Goal: Task Accomplishment & Management: Manage account settings

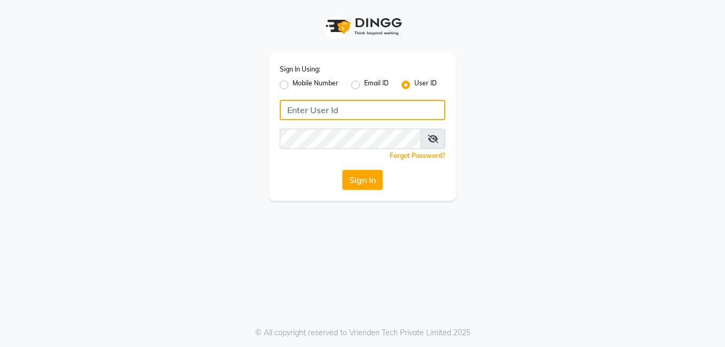
click at [320, 109] on input "Username" at bounding box center [363, 110] width 166 height 20
paste input "affinityexpress"
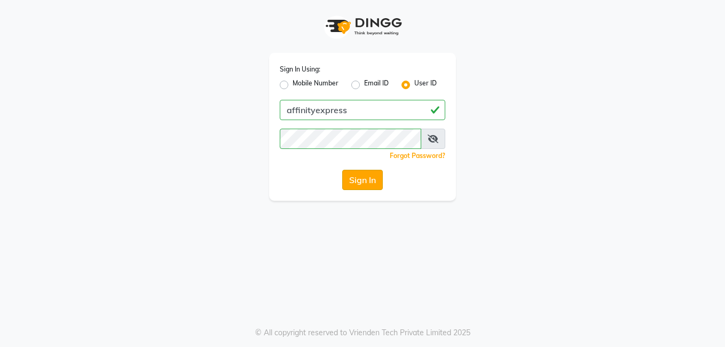
click at [377, 181] on button "Sign In" at bounding box center [362, 180] width 41 height 20
click at [430, 138] on icon at bounding box center [433, 139] width 11 height 9
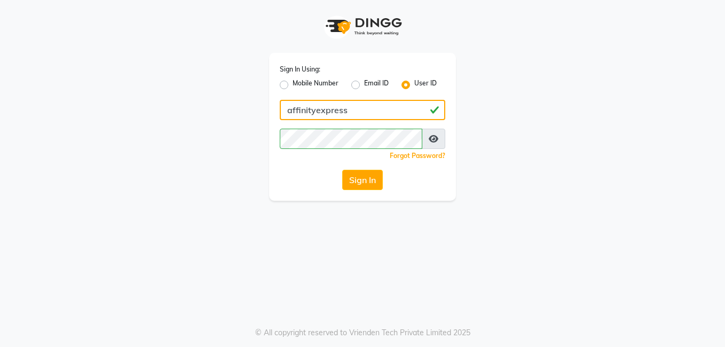
click at [292, 112] on input "affinityexpress" at bounding box center [363, 110] width 166 height 20
type input "s"
type input "AFFINITYEXPRESS"
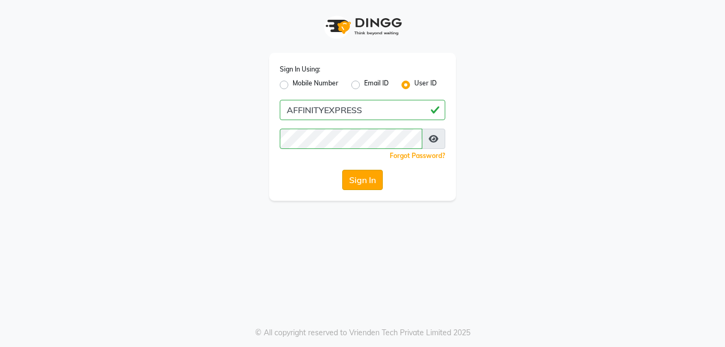
click at [367, 181] on button "Sign In" at bounding box center [362, 180] width 41 height 20
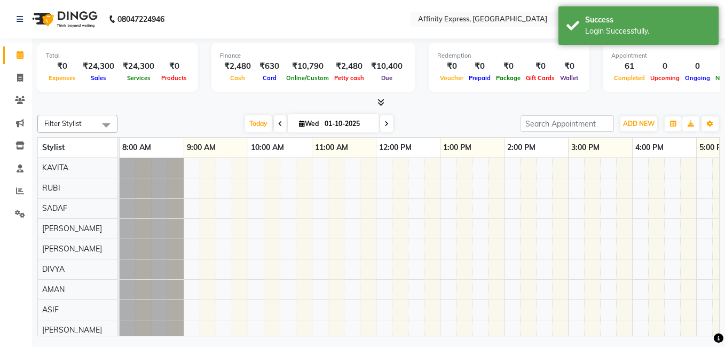
select select "en"
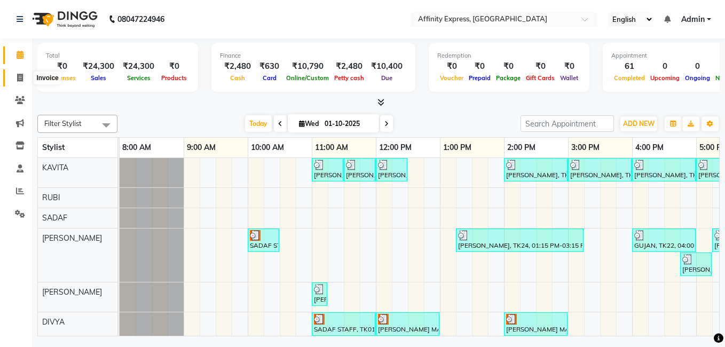
click at [22, 83] on span at bounding box center [20, 78] width 19 height 12
select select "service"
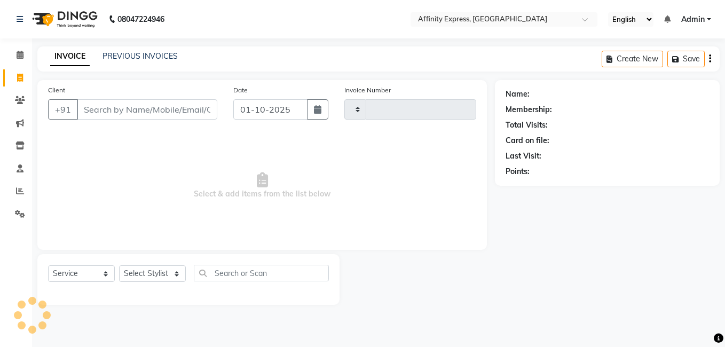
type input "0027"
select select "9123"
click at [319, 112] on icon "button" at bounding box center [317, 109] width 7 height 9
select select "10"
select select "2025"
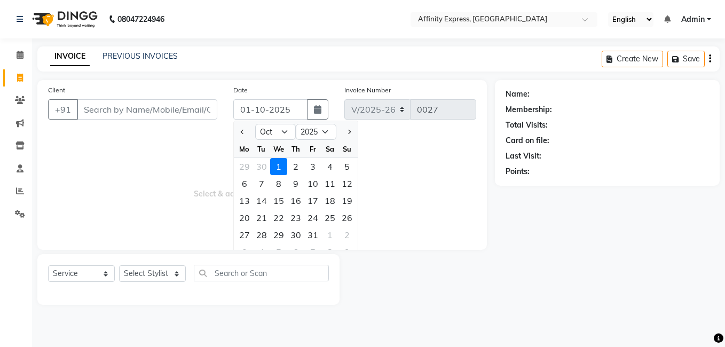
click at [279, 170] on div "1" at bounding box center [278, 166] width 17 height 17
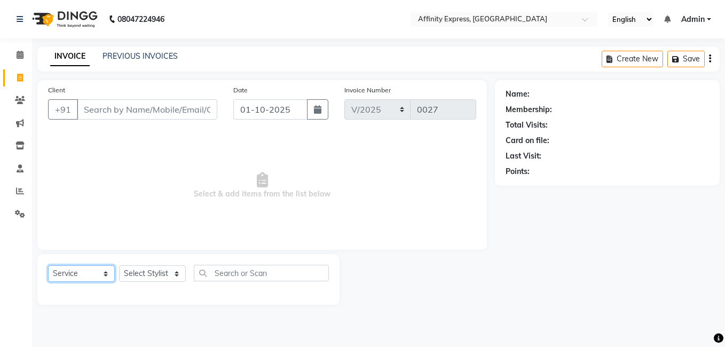
click at [97, 280] on select "Select Service Product Membership Package Voucher Prepaid Gift Card" at bounding box center [81, 273] width 67 height 17
click at [178, 260] on div "Select Service Product Membership Package Voucher Prepaid Gift Card Select Styl…" at bounding box center [188, 279] width 302 height 51
click at [158, 55] on link "PREVIOUS INVOICES" at bounding box center [140, 56] width 75 height 10
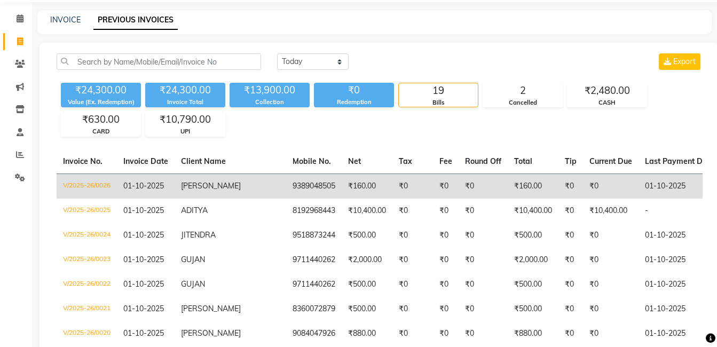
scroll to position [53, 0]
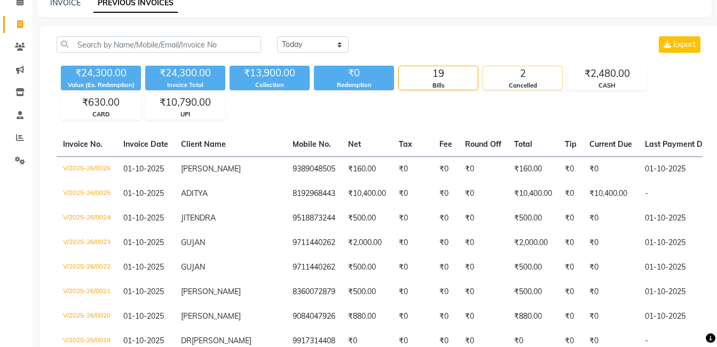
click at [526, 75] on div "2" at bounding box center [522, 73] width 79 height 15
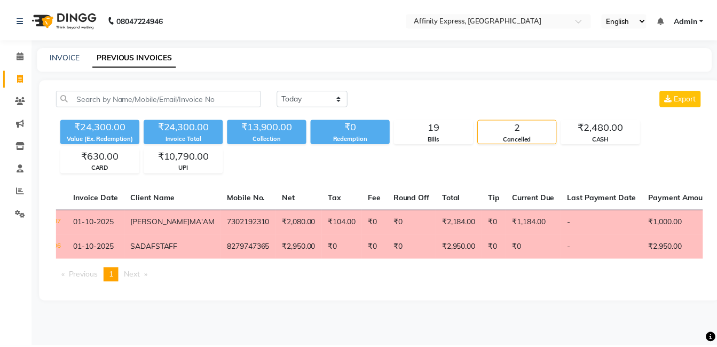
scroll to position [0, 0]
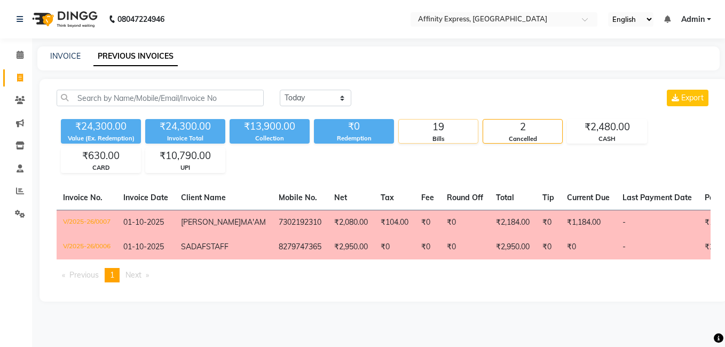
click at [437, 131] on div "19" at bounding box center [438, 127] width 79 height 15
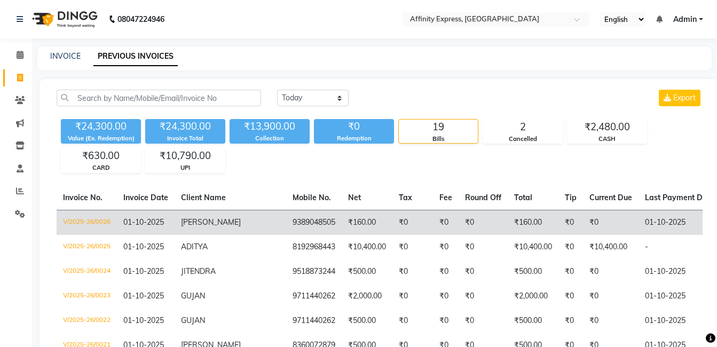
click at [104, 222] on td "V/2025-26/0026" at bounding box center [87, 222] width 60 height 25
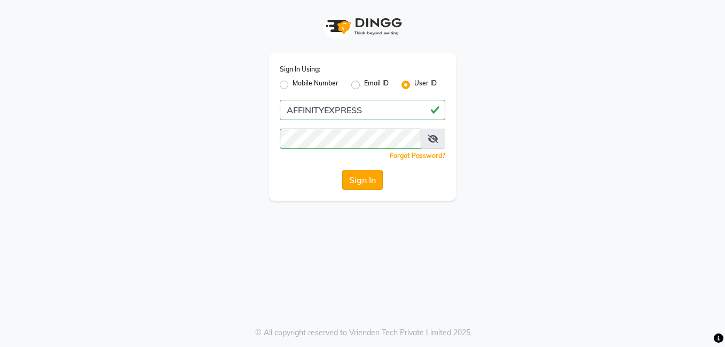
click at [368, 187] on button "Sign In" at bounding box center [362, 180] width 41 height 20
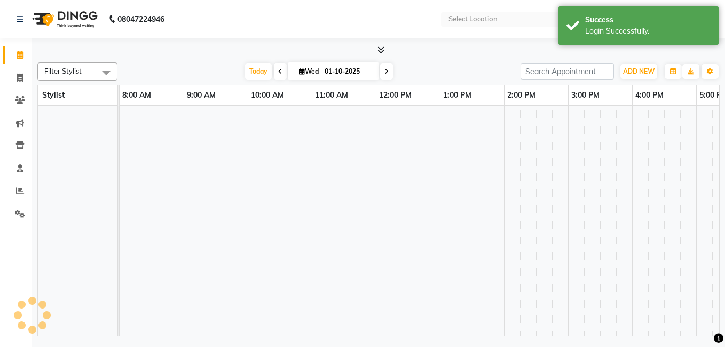
select select "en"
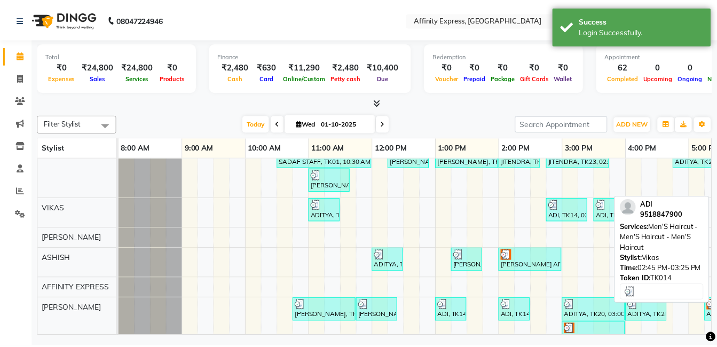
scroll to position [374, 0]
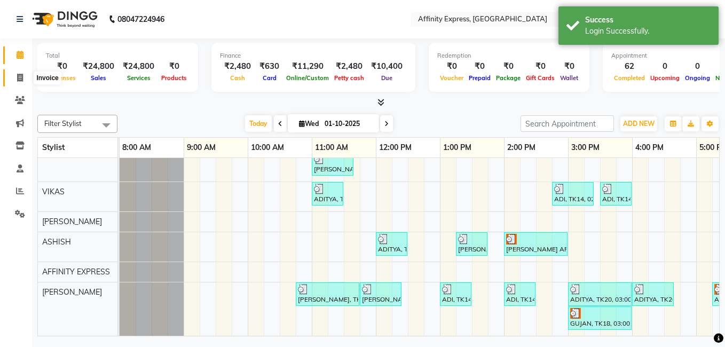
click at [17, 78] on icon at bounding box center [20, 78] width 6 height 8
select select "9123"
select select "service"
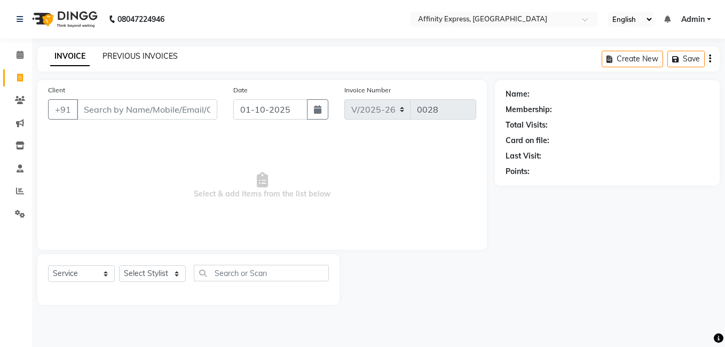
click at [113, 56] on link "PREVIOUS INVOICES" at bounding box center [140, 56] width 75 height 10
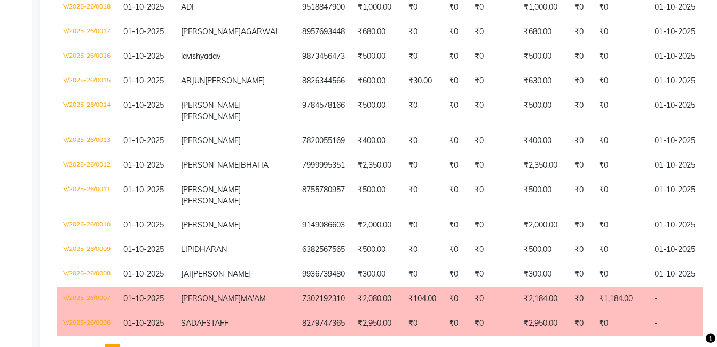
scroll to position [569, 0]
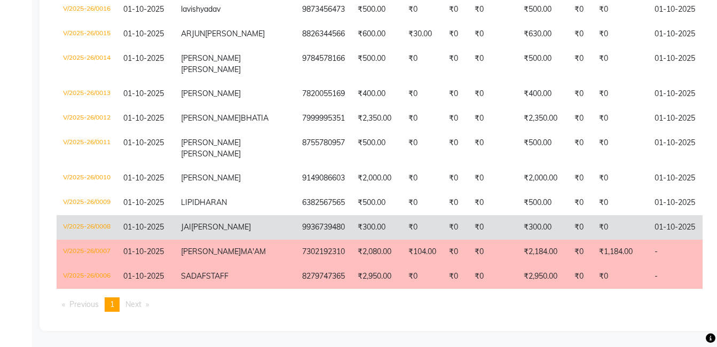
click at [128, 232] on span "01-10-2025" at bounding box center [143, 227] width 41 height 10
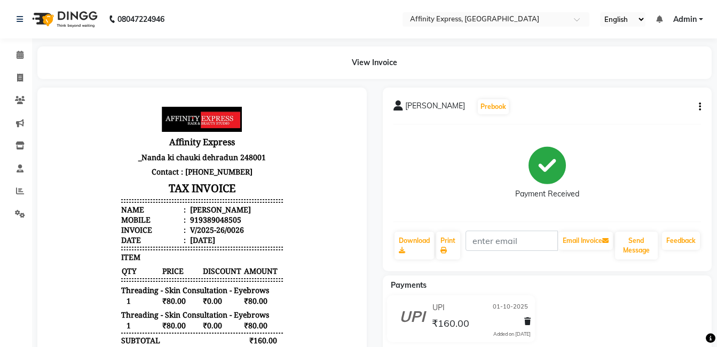
click at [700, 107] on icon "button" at bounding box center [700, 107] width 2 height 1
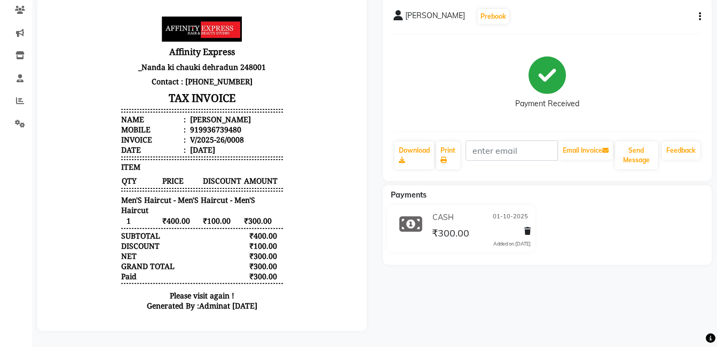
scroll to position [98, 0]
click at [696, 11] on button "button" at bounding box center [698, 16] width 6 height 11
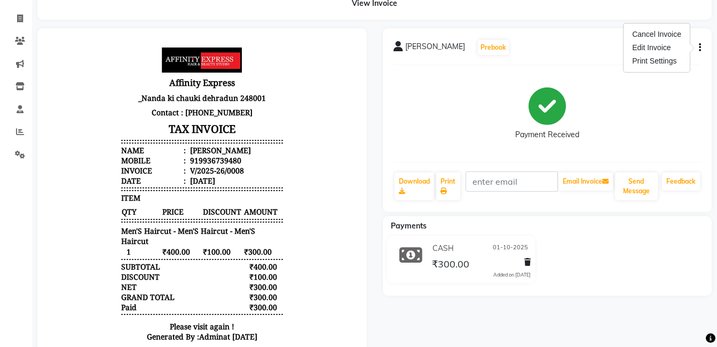
scroll to position [0, 0]
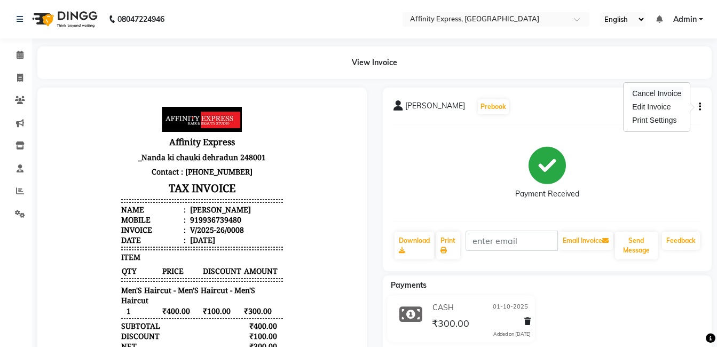
click at [661, 95] on div "Cancel Invoice" at bounding box center [656, 93] width 53 height 13
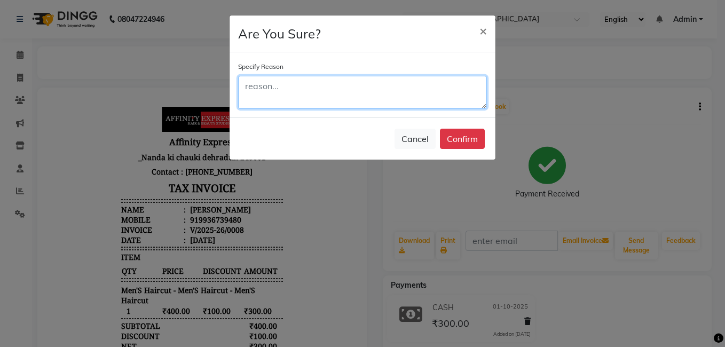
click at [321, 100] on textarea at bounding box center [362, 92] width 249 height 33
type textarea "wrongly punched"
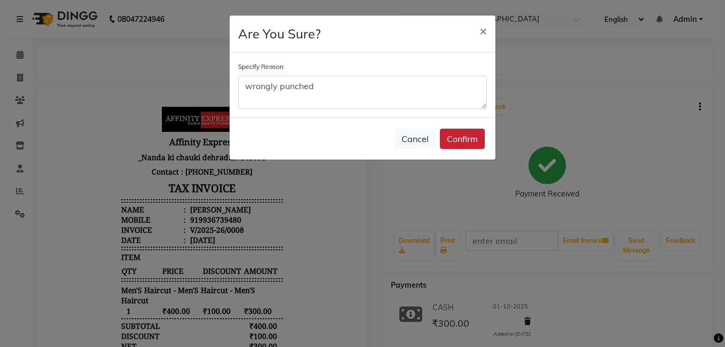
click at [468, 135] on button "Confirm" at bounding box center [462, 139] width 45 height 20
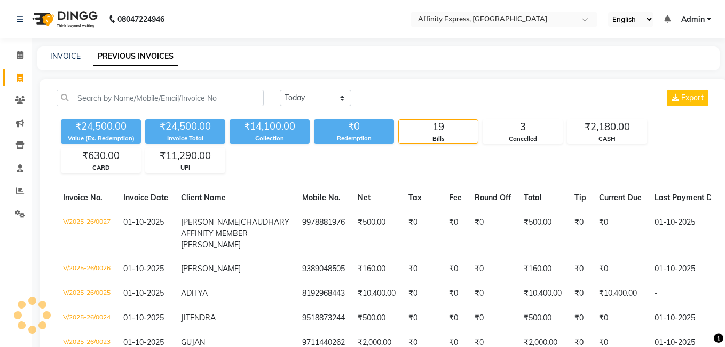
select select "en"
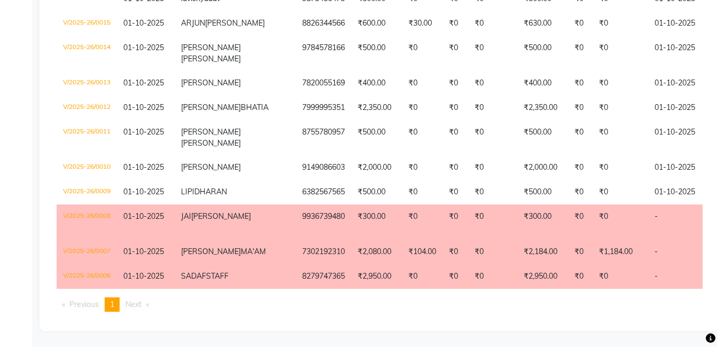
scroll to position [633, 0]
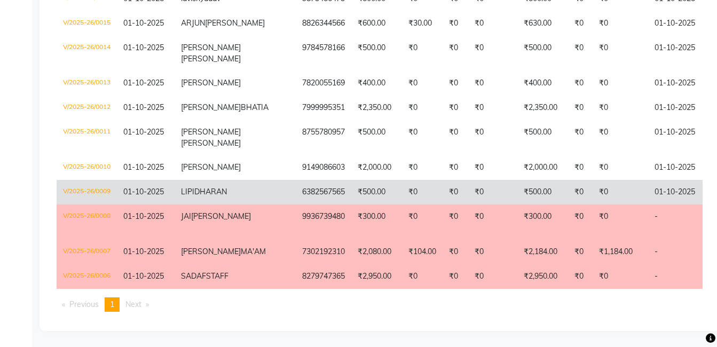
click at [468, 180] on td "₹0" at bounding box center [492, 192] width 49 height 25
click at [227, 187] on span "LIPIDHARAN" at bounding box center [204, 192] width 46 height 10
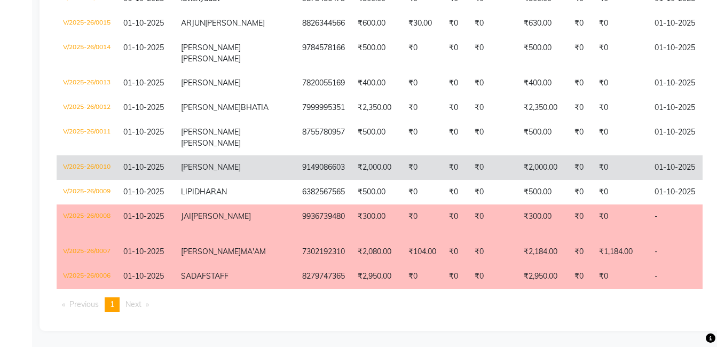
click at [468, 155] on td "₹0" at bounding box center [492, 167] width 49 height 25
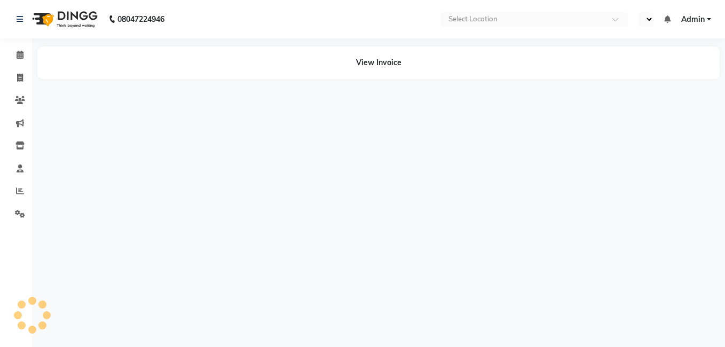
select select "en"
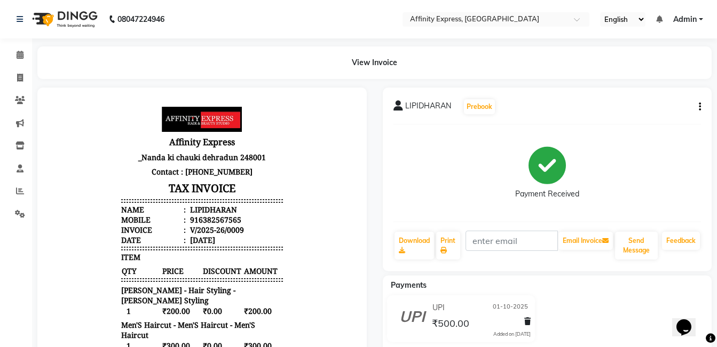
click at [699, 108] on button "button" at bounding box center [698, 106] width 6 height 11
click at [651, 95] on div "Cancel Invoice" at bounding box center [656, 93] width 53 height 13
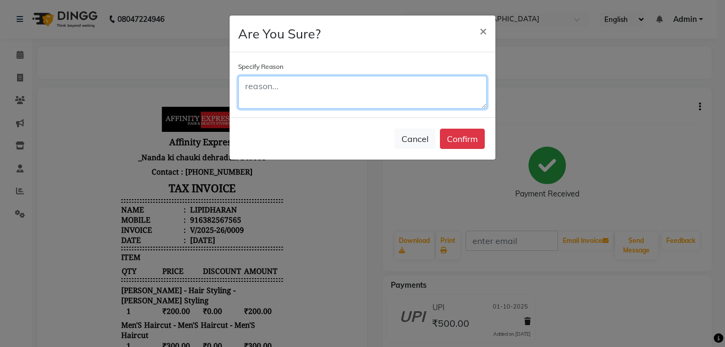
click at [389, 100] on textarea at bounding box center [362, 92] width 249 height 33
type textarea "test bill"
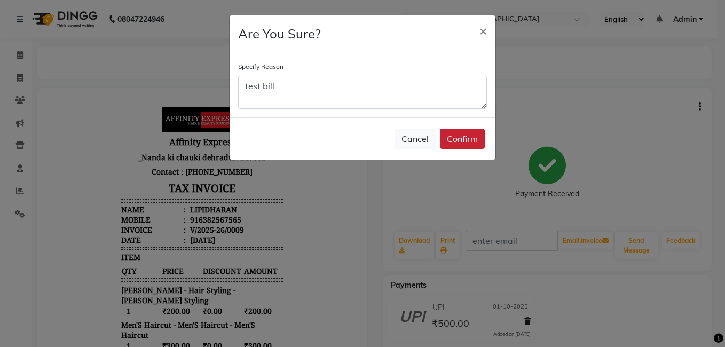
click at [472, 140] on button "Confirm" at bounding box center [462, 139] width 45 height 20
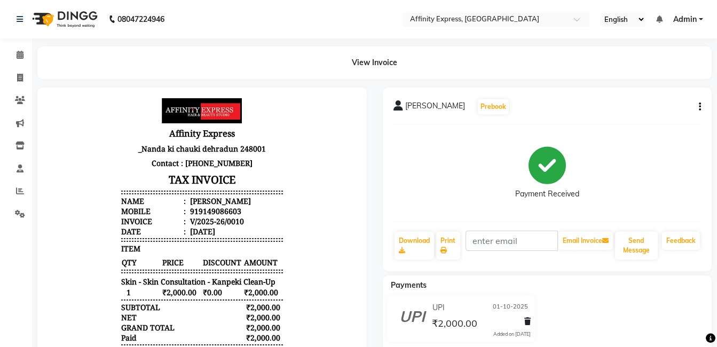
click at [698, 108] on button "button" at bounding box center [698, 106] width 6 height 11
click at [654, 97] on div "Cancel Invoice" at bounding box center [656, 93] width 53 height 13
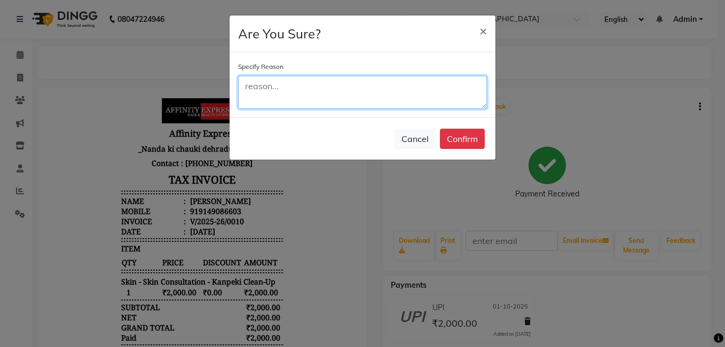
click at [281, 85] on textarea at bounding box center [362, 92] width 249 height 33
type textarea "test bill"
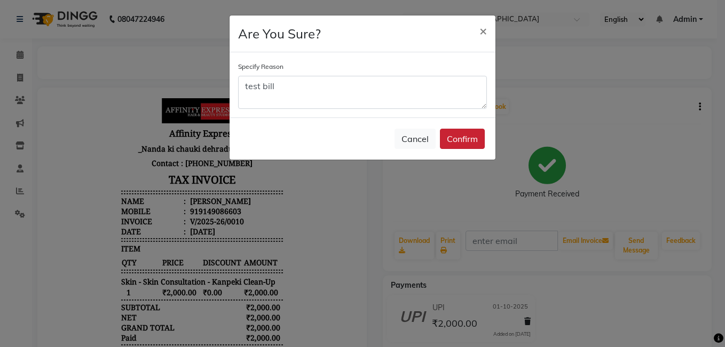
drag, startPoint x: 446, startPoint y: 138, endPoint x: 453, endPoint y: 137, distance: 6.5
click at [446, 138] on button "Confirm" at bounding box center [462, 139] width 45 height 20
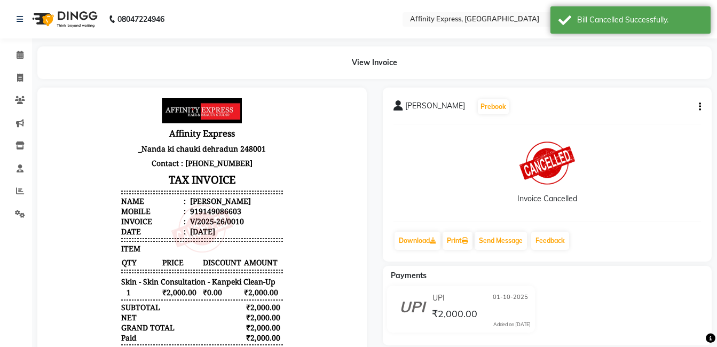
scroll to position [9, 0]
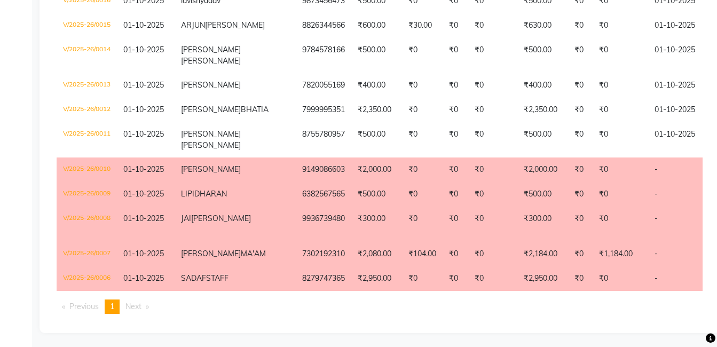
scroll to position [534, 0]
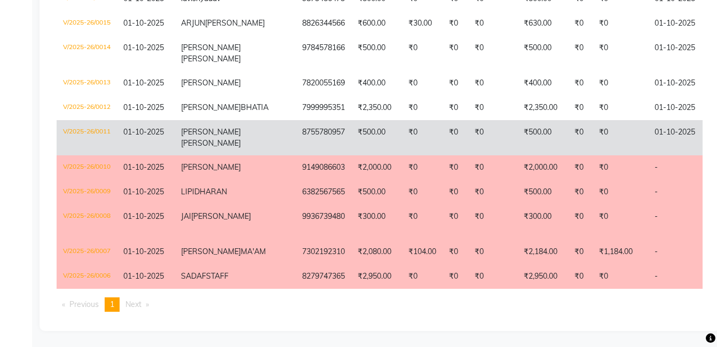
click at [351, 155] on td "₹500.00" at bounding box center [376, 137] width 51 height 35
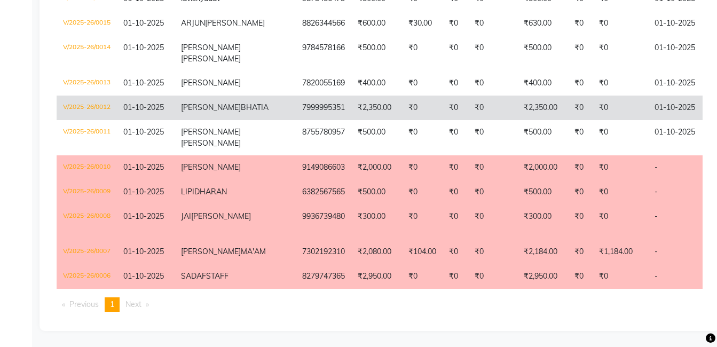
click at [140, 120] on td "01-10-2025" at bounding box center [146, 108] width 58 height 25
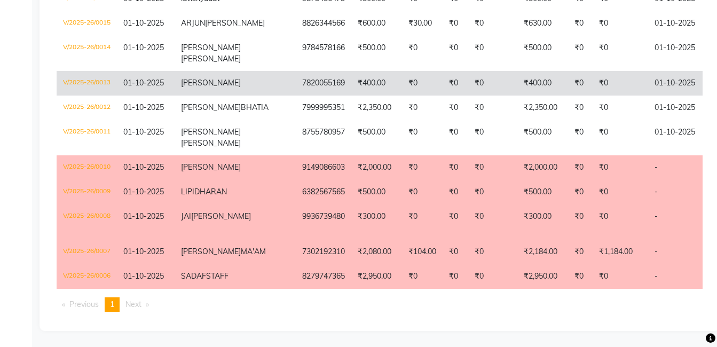
click at [155, 96] on td "01-10-2025" at bounding box center [146, 83] width 58 height 25
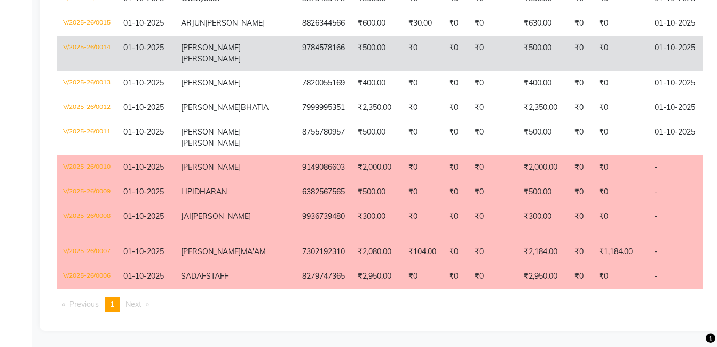
click at [211, 71] on td "[PERSON_NAME]" at bounding box center [235, 53] width 121 height 35
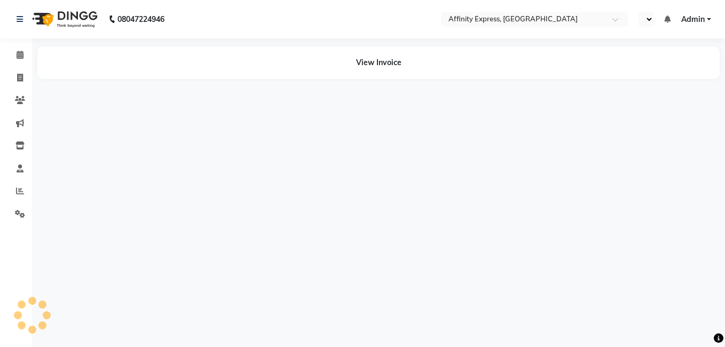
select select "en"
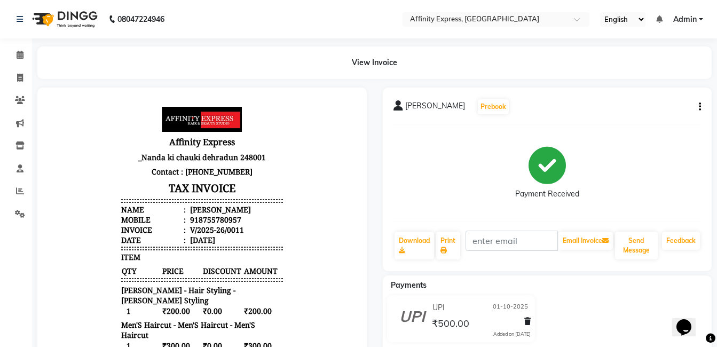
click at [699, 107] on icon "button" at bounding box center [700, 107] width 2 height 1
click at [664, 98] on div "Cancel Invoice" at bounding box center [656, 93] width 53 height 13
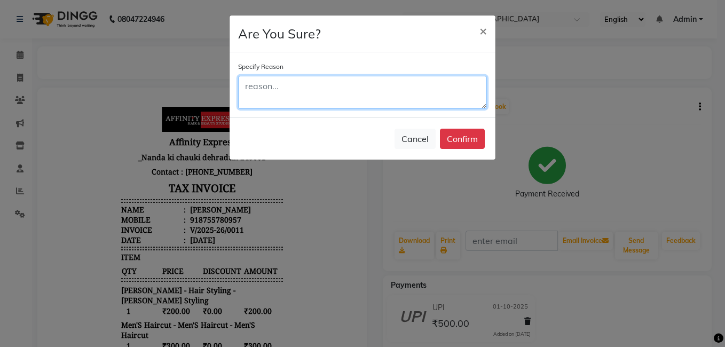
click at [325, 82] on textarea at bounding box center [362, 92] width 249 height 33
type textarea "mistakely pucnched"
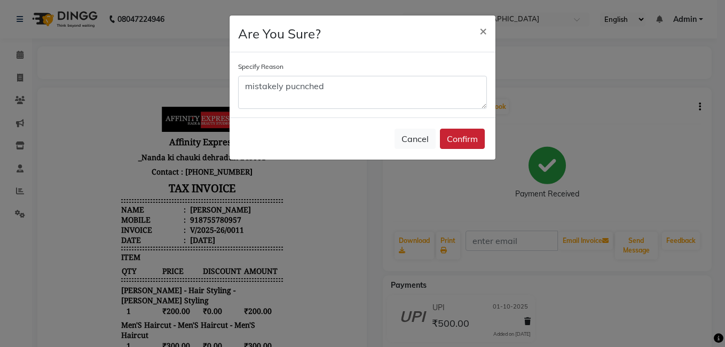
click at [460, 137] on button "Confirm" at bounding box center [462, 139] width 45 height 20
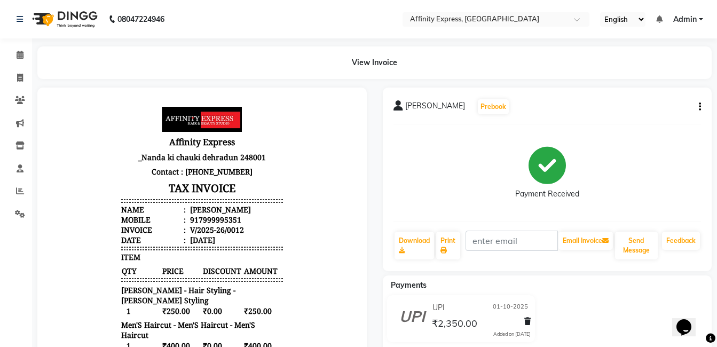
click at [711, 109] on div "ARPIT BHATIA Prebook Payment Received Download Print Email Invoice Send Message…" at bounding box center [548, 180] width 330 height 184
click at [705, 108] on div "ARPIT BHATIA Prebook Payment Received Download Print Email Invoice Send Message…" at bounding box center [548, 180] width 330 height 184
click at [698, 108] on button "button" at bounding box center [698, 106] width 6 height 11
click at [664, 92] on div "Cancel Invoice" at bounding box center [656, 93] width 53 height 13
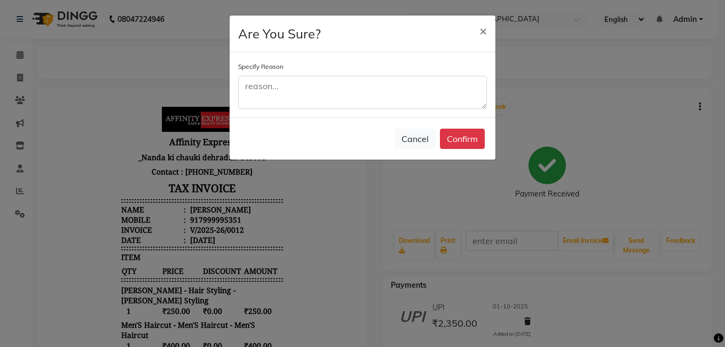
click at [471, 15] on button "×" at bounding box center [483, 30] width 25 height 30
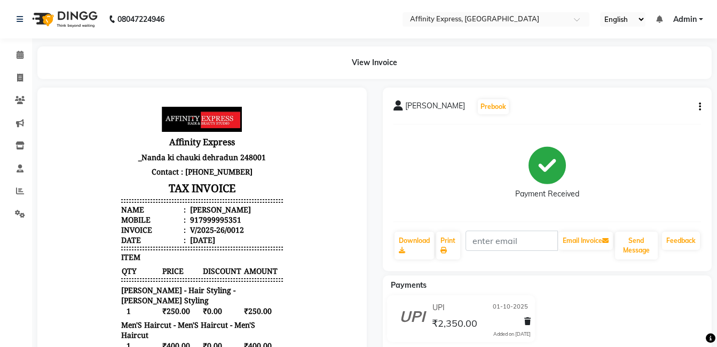
click at [701, 109] on div "ARPIT BHATIA Prebook Payment Received Download Print Email Invoice Send Message…" at bounding box center [548, 180] width 330 height 184
click at [709, 103] on div "ARPIT BHATIA Prebook Payment Received Download Print Email Invoice Send Message…" at bounding box center [548, 180] width 330 height 184
click at [702, 106] on div "ARPIT BHATIA Prebook Payment Received Download Print Email Invoice Send Message…" at bounding box center [548, 180] width 330 height 184
click at [701, 107] on icon "button" at bounding box center [700, 107] width 2 height 1
click at [678, 96] on div "Cancel Invoice" at bounding box center [656, 93] width 53 height 13
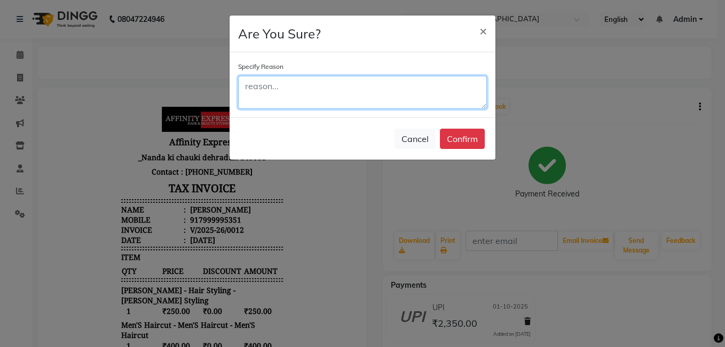
click at [255, 89] on textarea at bounding box center [362, 92] width 249 height 33
type textarea "test bill"
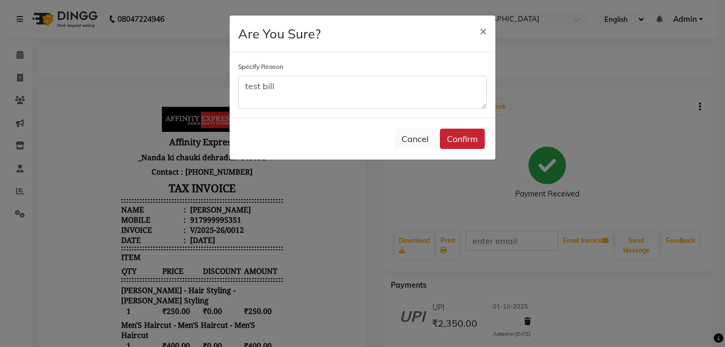
click at [459, 140] on button "Confirm" at bounding box center [462, 139] width 45 height 20
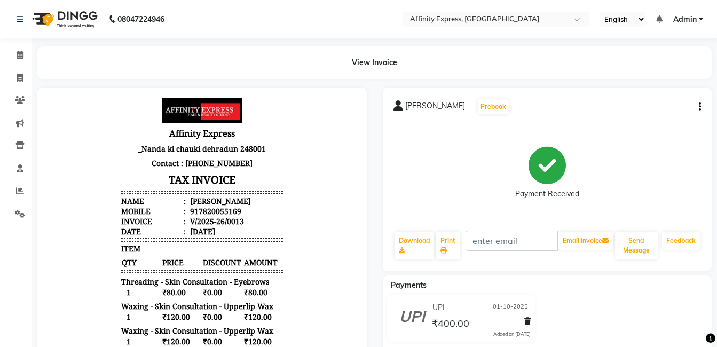
click at [695, 112] on button "button" at bounding box center [698, 106] width 6 height 11
click at [661, 95] on div "Cancel Invoice" at bounding box center [656, 93] width 53 height 13
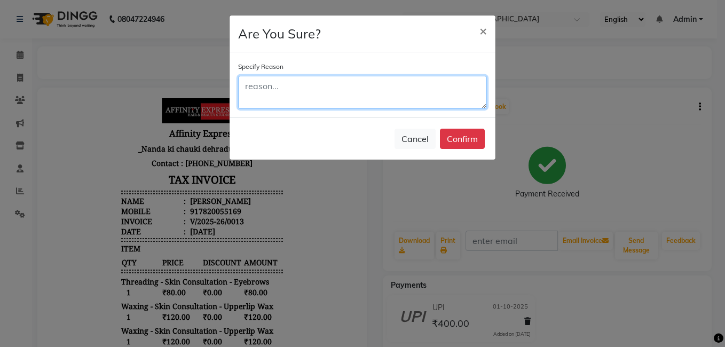
click at [303, 92] on textarea at bounding box center [362, 92] width 249 height 33
type textarea "test bill"
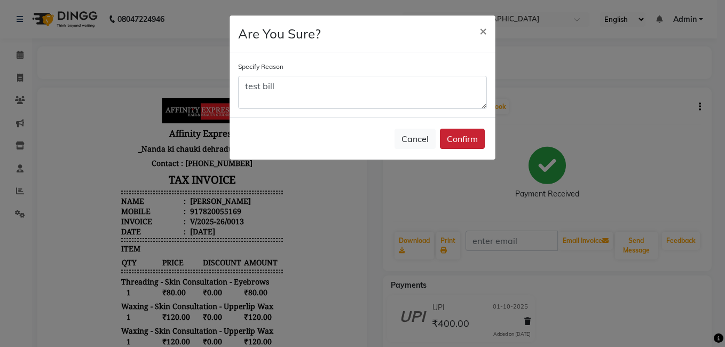
click at [459, 136] on button "Confirm" at bounding box center [462, 139] width 45 height 20
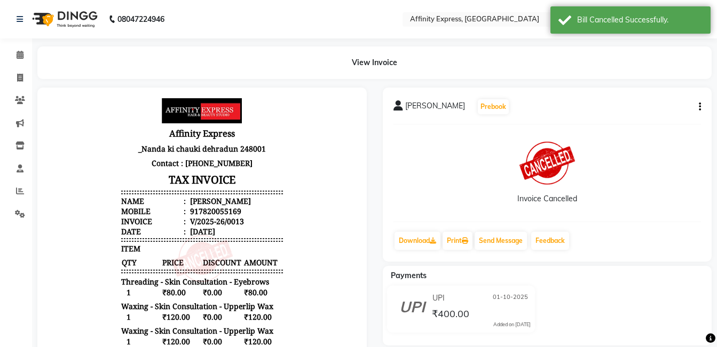
scroll to position [9, 0]
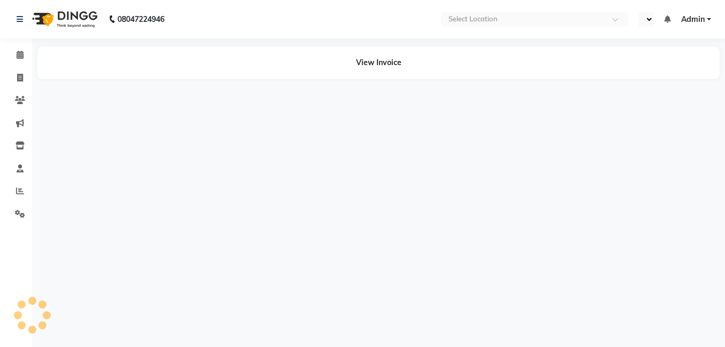
select select "en"
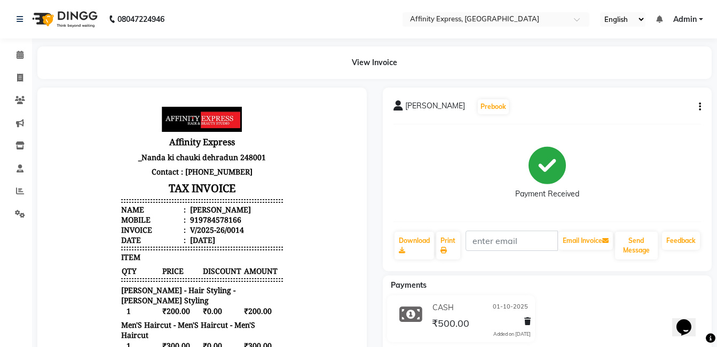
click at [700, 107] on icon "button" at bounding box center [700, 107] width 2 height 1
click at [664, 99] on div "Cancel Invoice" at bounding box center [656, 93] width 53 height 13
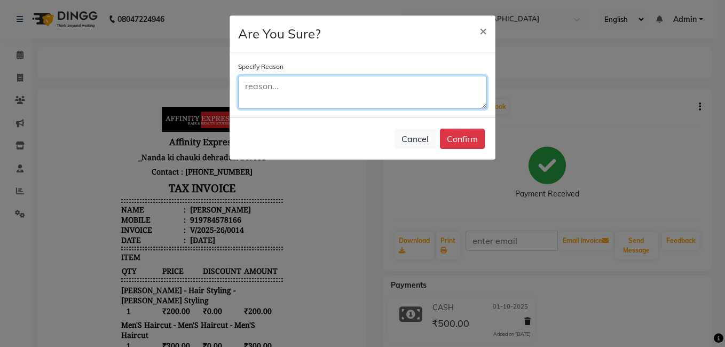
click at [336, 90] on textarea at bounding box center [362, 92] width 249 height 33
type textarea "wrong service"
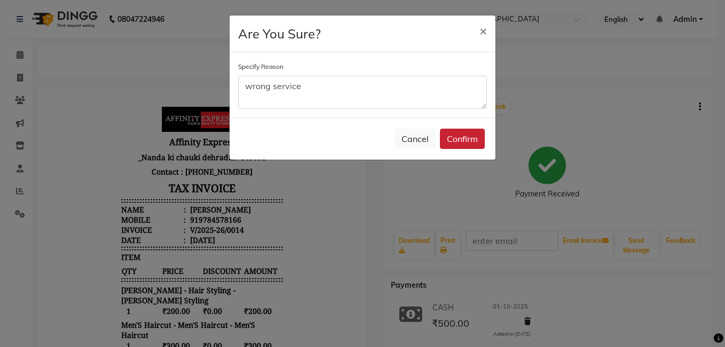
click at [454, 139] on button "Confirm" at bounding box center [462, 139] width 45 height 20
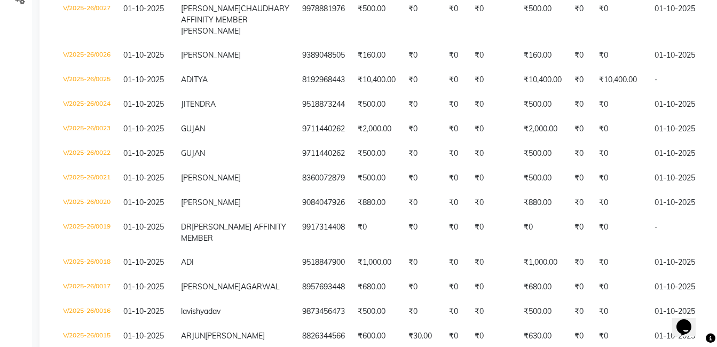
scroll to position [481, 0]
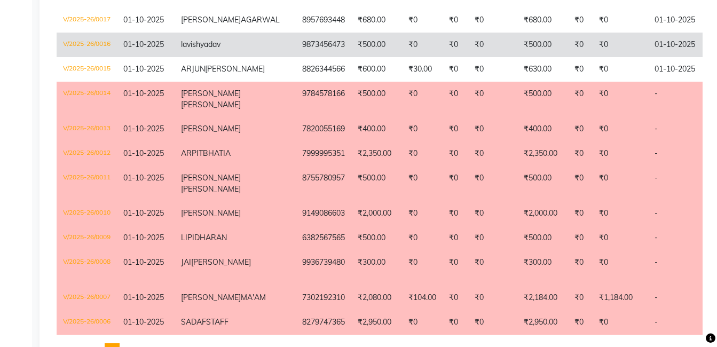
click at [96, 57] on td "V/2025-26/0016" at bounding box center [87, 45] width 60 height 25
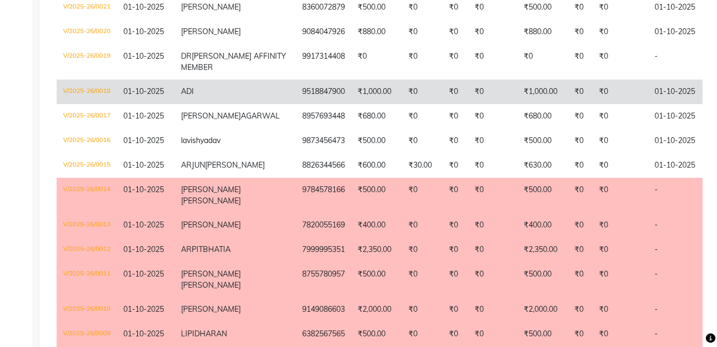
scroll to position [374, 0]
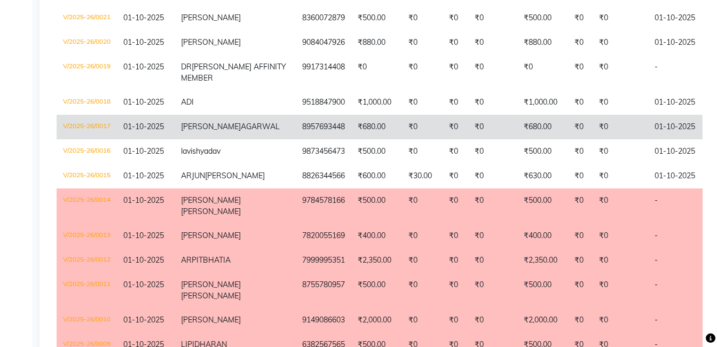
click at [296, 139] on td "8957693448" at bounding box center [324, 127] width 56 height 25
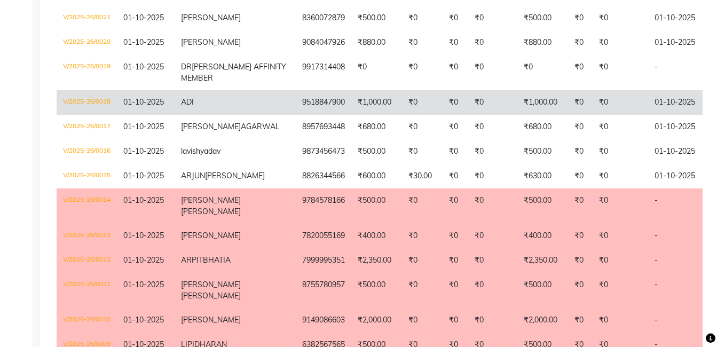
click at [296, 115] on td "9518847900" at bounding box center [324, 102] width 56 height 25
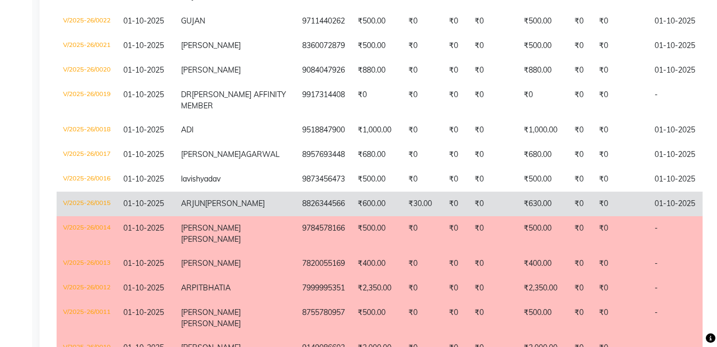
scroll to position [320, 0]
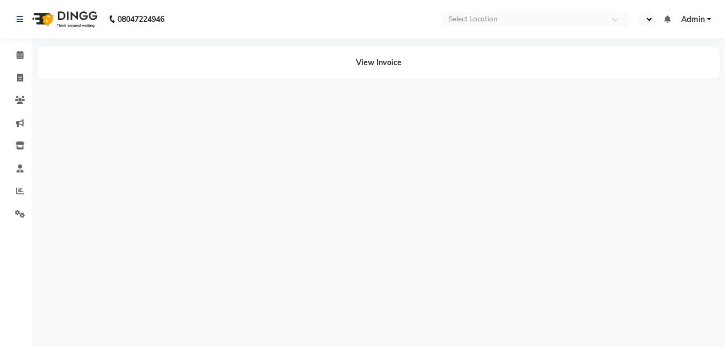
select select "en"
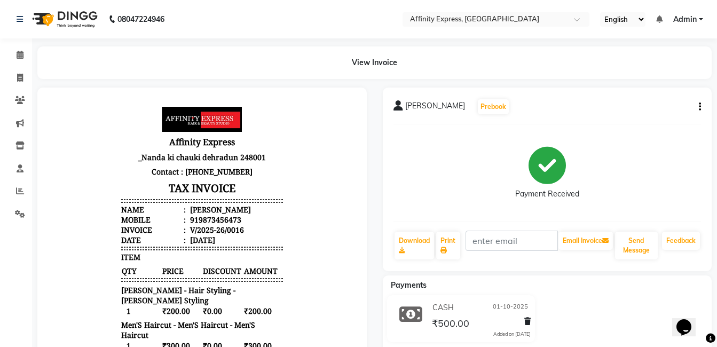
click at [695, 107] on button "button" at bounding box center [698, 106] width 6 height 11
click at [670, 100] on div "Edit Invoice" at bounding box center [656, 106] width 53 height 13
select select "service"
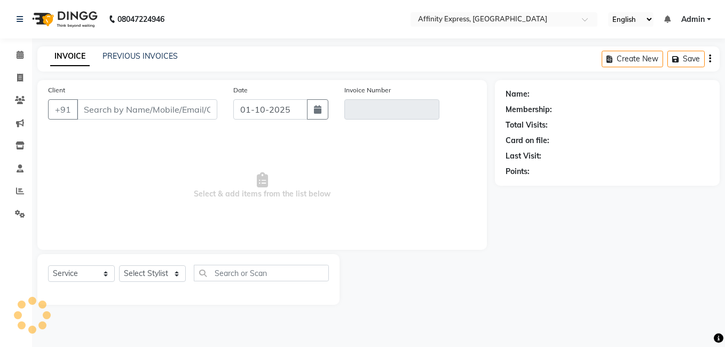
type input "9873456473"
type input "V/2025-26/0016"
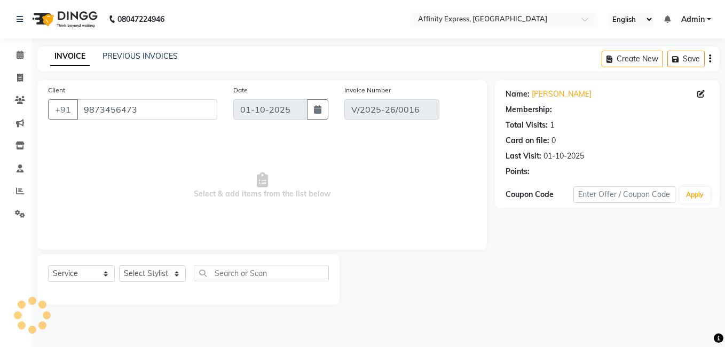
select select "select"
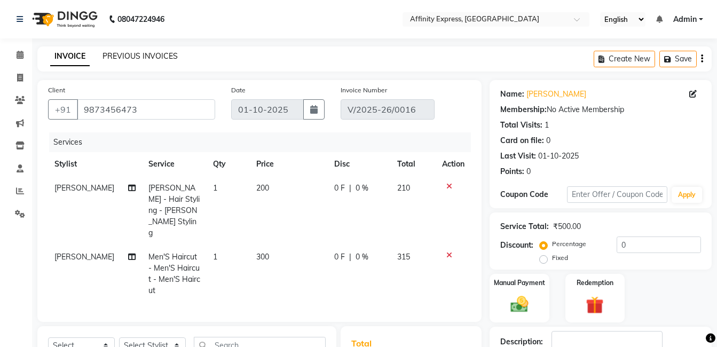
click at [146, 58] on link "PREVIOUS INVOICES" at bounding box center [140, 56] width 75 height 10
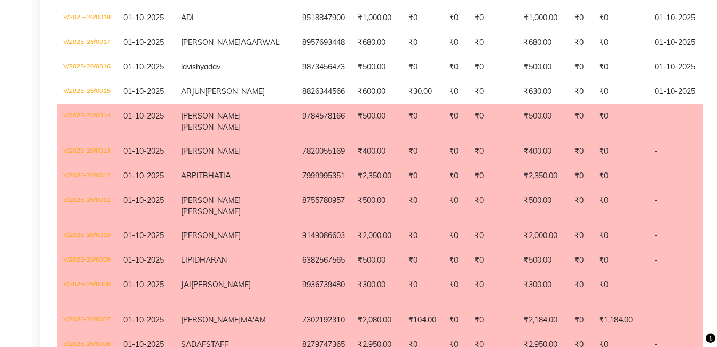
scroll to position [481, 0]
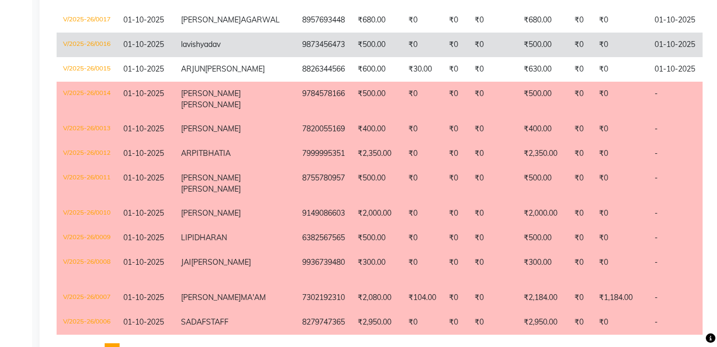
click at [351, 57] on td "₹500.00" at bounding box center [376, 45] width 51 height 25
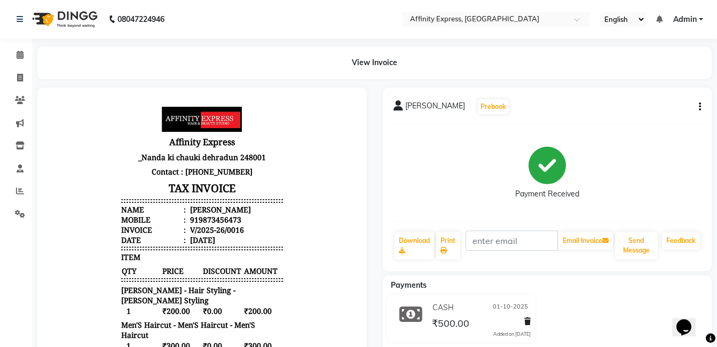
click at [700, 107] on icon "button" at bounding box center [700, 107] width 2 height 1
click at [634, 96] on div "Cancel Invoice" at bounding box center [656, 93] width 53 height 13
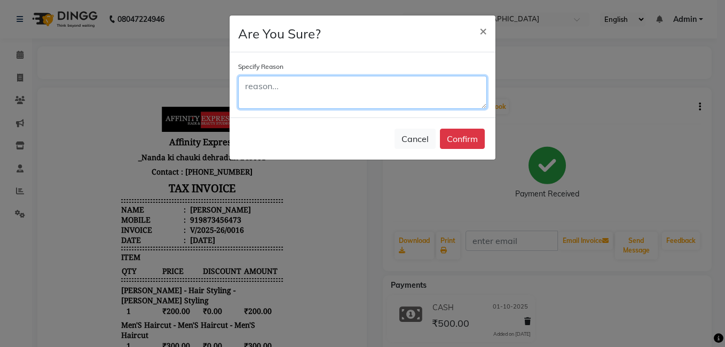
click at [339, 102] on textarea at bounding box center [362, 92] width 249 height 33
type textarea "wrong service"
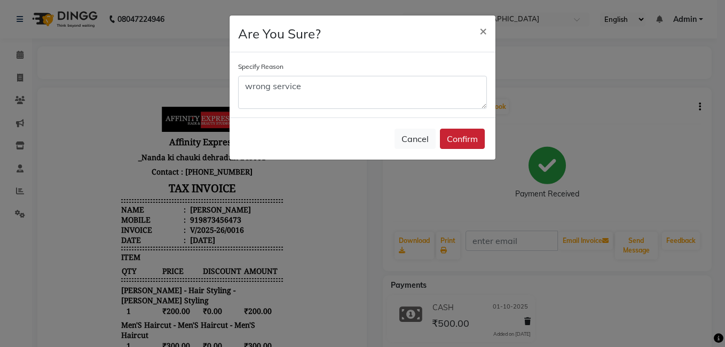
click at [477, 137] on button "Confirm" at bounding box center [462, 139] width 45 height 20
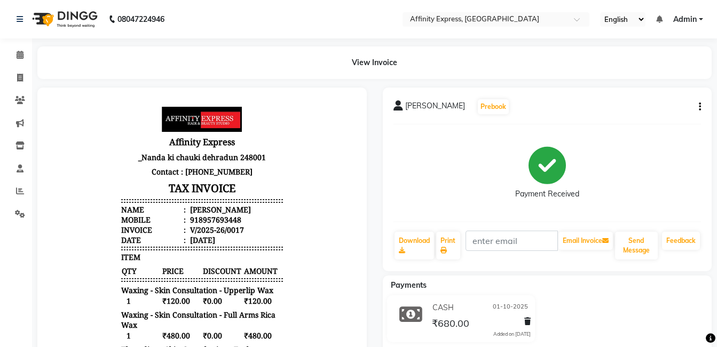
click at [702, 108] on div "[PERSON_NAME] Prebook Payment Received Download Print Email Invoice Send Messag…" at bounding box center [548, 180] width 330 height 184
click at [698, 107] on button "button" at bounding box center [698, 106] width 6 height 11
click at [679, 97] on div "Cancel Invoice" at bounding box center [656, 93] width 53 height 13
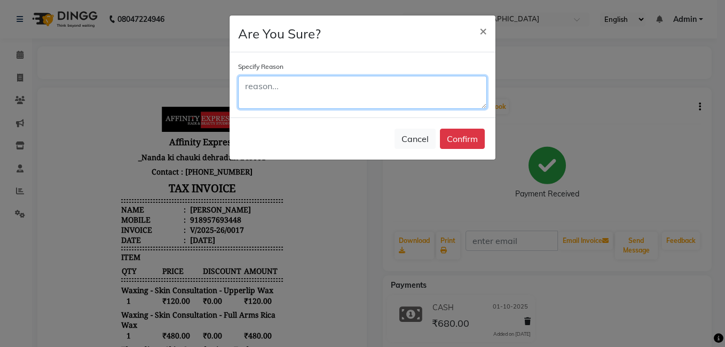
click at [397, 84] on textarea at bounding box center [362, 92] width 249 height 33
type textarea "wrong service"
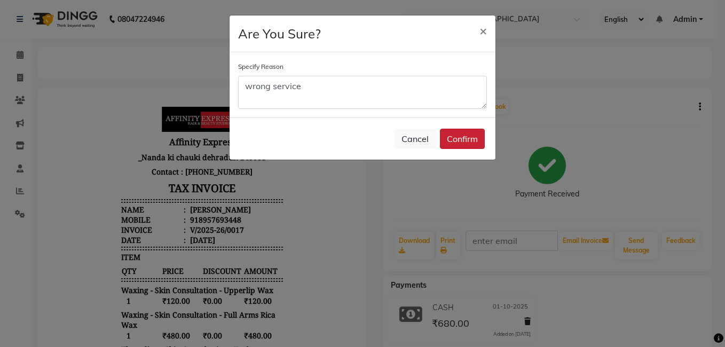
click at [457, 142] on button "Confirm" at bounding box center [462, 139] width 45 height 20
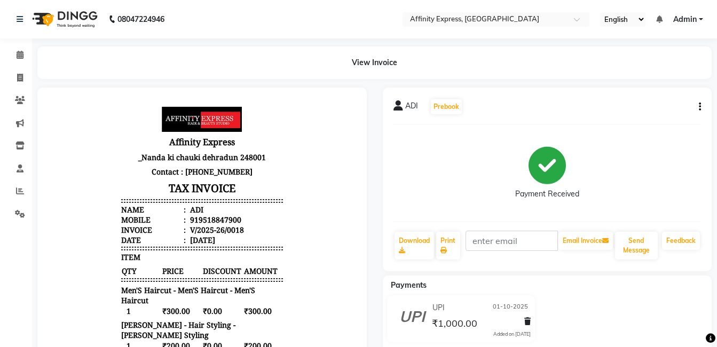
click at [695, 108] on button "button" at bounding box center [698, 106] width 6 height 11
click at [661, 84] on div "Cancel Invoice Edit Invoice Print Settings" at bounding box center [657, 107] width 66 height 49
click at [701, 107] on icon "button" at bounding box center [700, 107] width 2 height 1
click at [681, 94] on div "Cancel Invoice" at bounding box center [656, 93] width 53 height 13
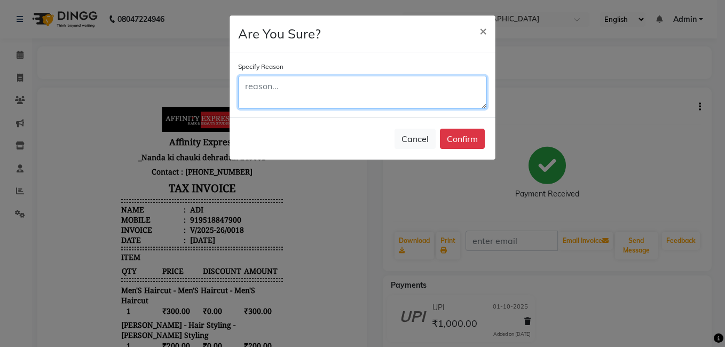
click at [432, 76] on textarea at bounding box center [362, 92] width 249 height 33
type textarea "wrong bill service"
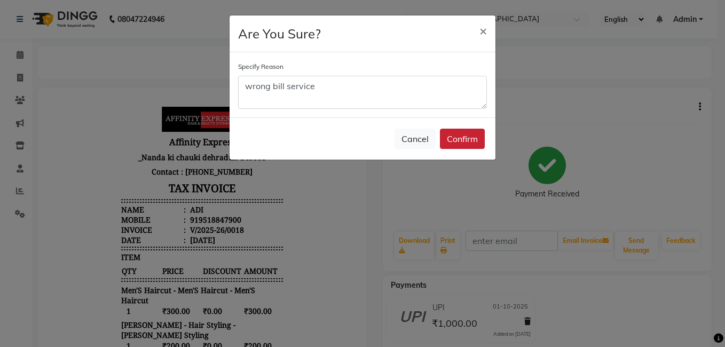
click at [468, 144] on button "Confirm" at bounding box center [462, 139] width 45 height 20
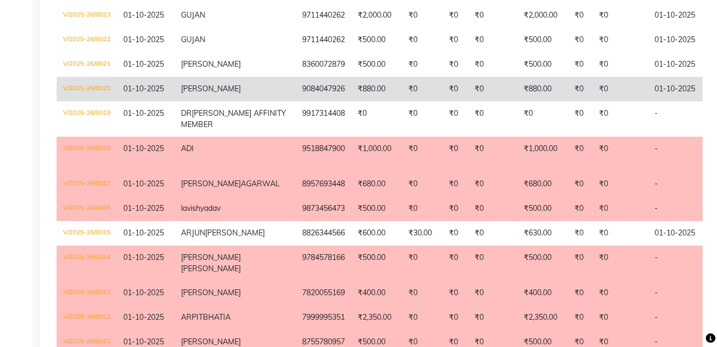
scroll to position [267, 0]
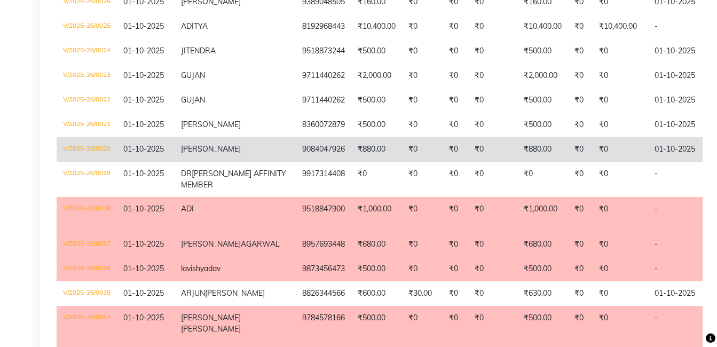
click at [213, 154] on span "ANUGYA" at bounding box center [211, 149] width 60 height 10
click at [211, 154] on span "ANUGYA" at bounding box center [211, 149] width 60 height 10
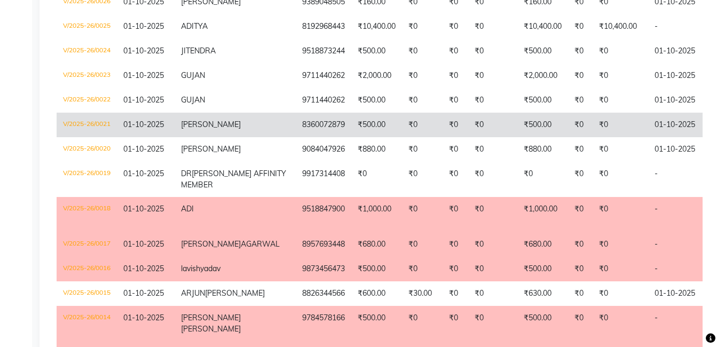
click at [219, 137] on td "RISHABH" at bounding box center [235, 125] width 121 height 25
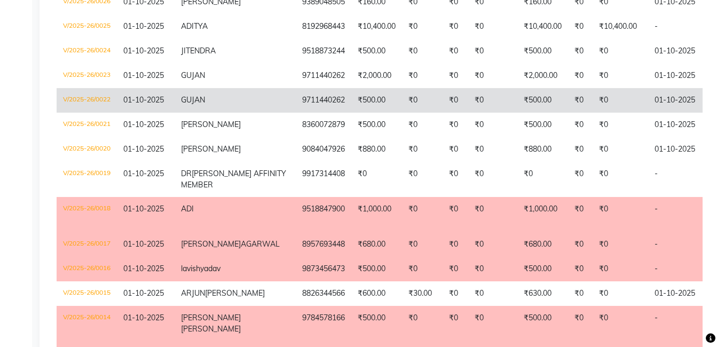
click at [296, 113] on td "9711440262" at bounding box center [324, 100] width 56 height 25
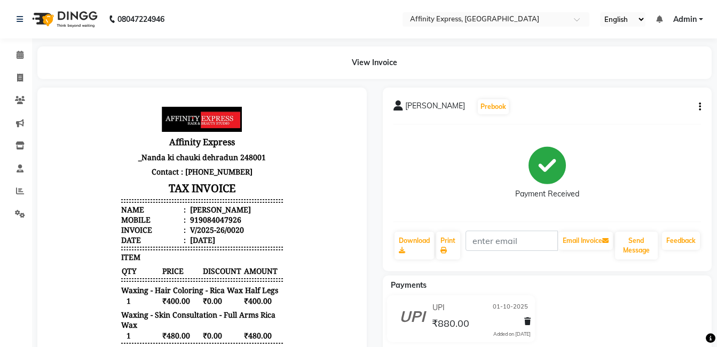
click at [697, 103] on button "button" at bounding box center [698, 106] width 6 height 11
click at [663, 97] on div "Cancel Invoice" at bounding box center [656, 93] width 53 height 13
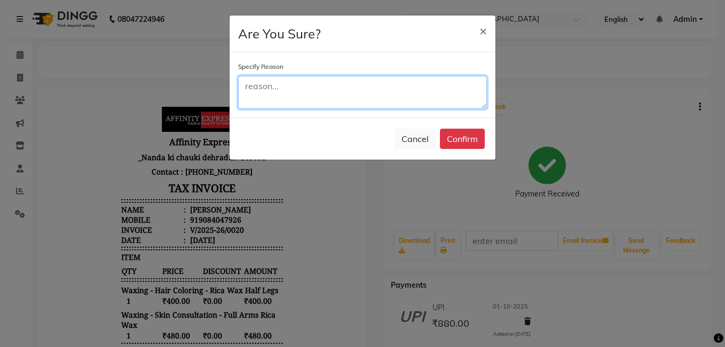
click at [256, 81] on textarea at bounding box center [362, 92] width 249 height 33
type textarea "wrong service"
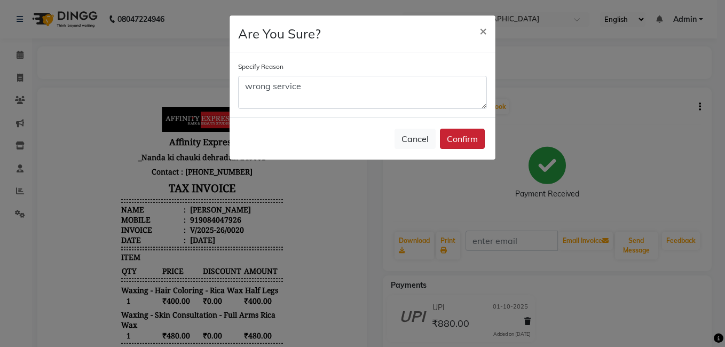
click at [457, 137] on button "Confirm" at bounding box center [462, 139] width 45 height 20
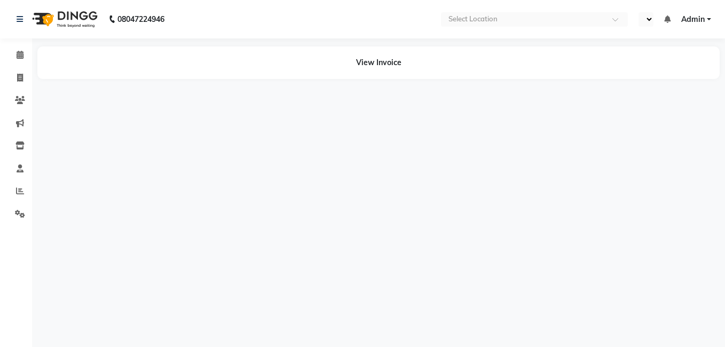
select select "en"
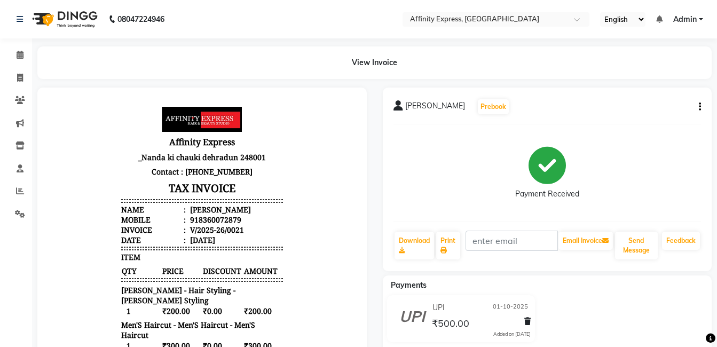
click at [698, 108] on button "button" at bounding box center [698, 106] width 6 height 11
click at [658, 97] on div "Cancel Invoice" at bounding box center [656, 93] width 53 height 13
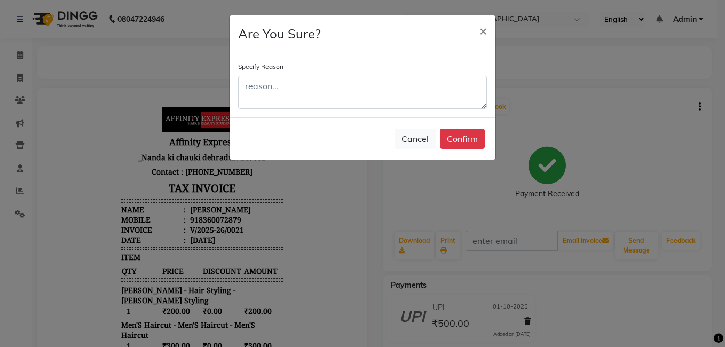
click at [312, 74] on div "Specify Reason" at bounding box center [362, 85] width 249 height 48
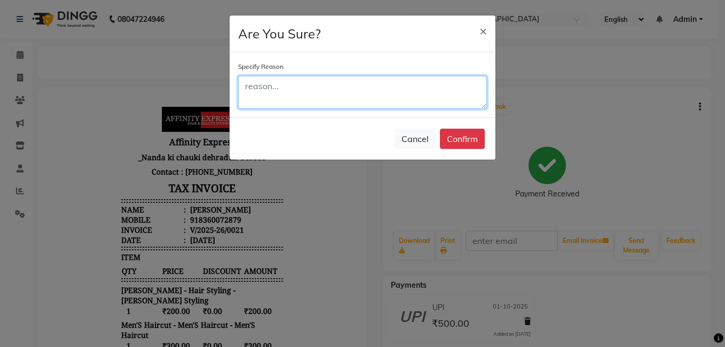
click at [312, 81] on textarea at bounding box center [362, 92] width 249 height 33
type textarea "wrongly punched"
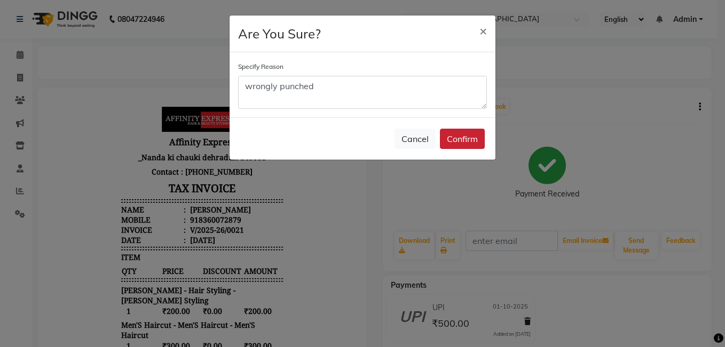
click at [456, 139] on button "Confirm" at bounding box center [462, 139] width 45 height 20
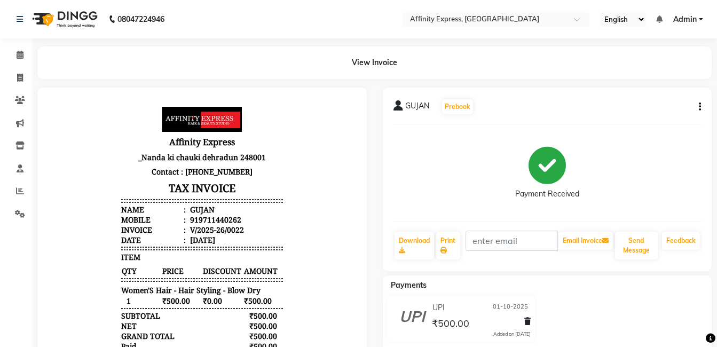
click at [701, 108] on div "GUJAN Prebook Payment Received Download Print Email Invoice Send Message Feedba…" at bounding box center [548, 180] width 330 height 184
click at [701, 107] on icon "button" at bounding box center [700, 107] width 2 height 1
click at [676, 99] on div "Cancel Invoice" at bounding box center [656, 93] width 53 height 13
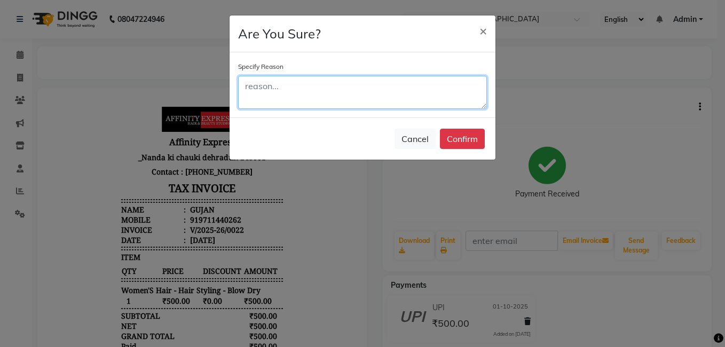
click at [300, 92] on textarea at bounding box center [362, 92] width 249 height 33
type textarea "wrongly punched"
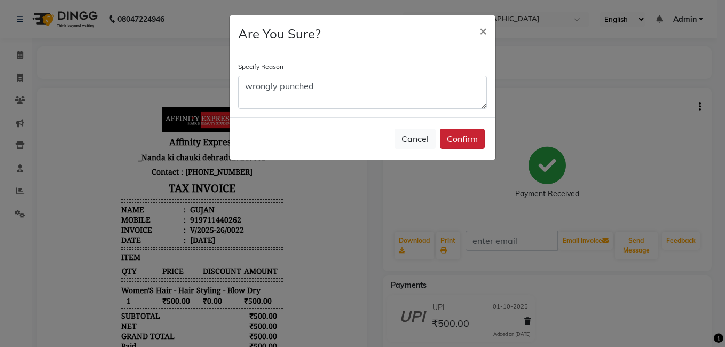
click at [460, 136] on button "Confirm" at bounding box center [462, 139] width 45 height 20
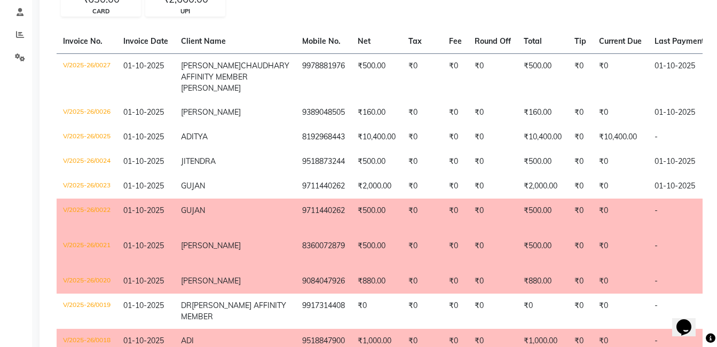
scroll to position [160, 0]
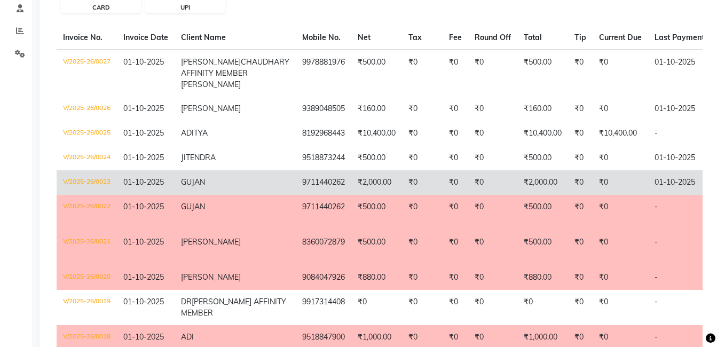
click at [228, 195] on td "GUJAN" at bounding box center [235, 182] width 121 height 25
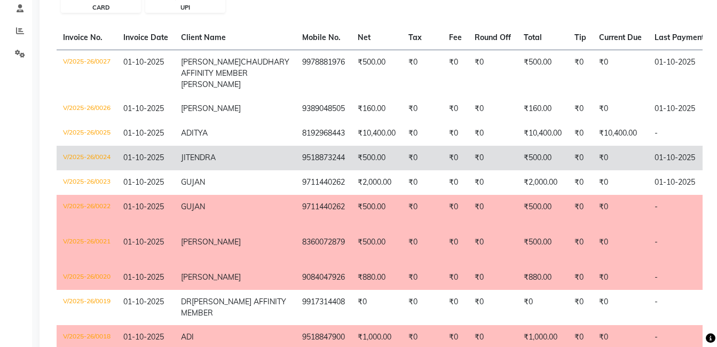
click at [206, 162] on span "JITENDRA" at bounding box center [198, 158] width 35 height 10
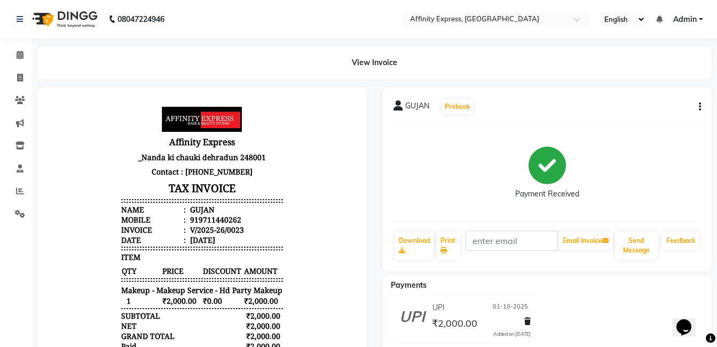
click at [700, 107] on icon "button" at bounding box center [700, 107] width 2 height 1
click at [658, 96] on div "Cancel Invoice" at bounding box center [656, 93] width 53 height 13
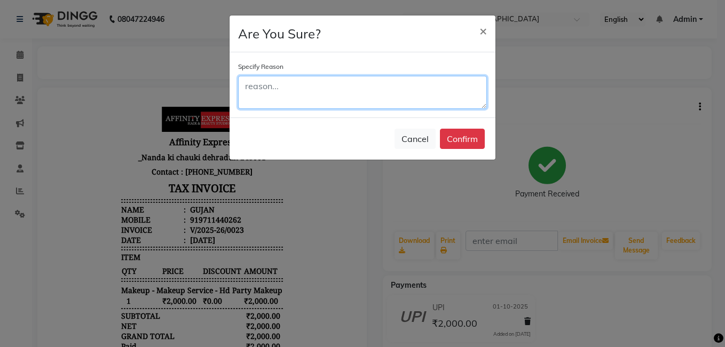
click at [393, 105] on textarea at bounding box center [362, 92] width 249 height 33
type textarea "wrongly punched"
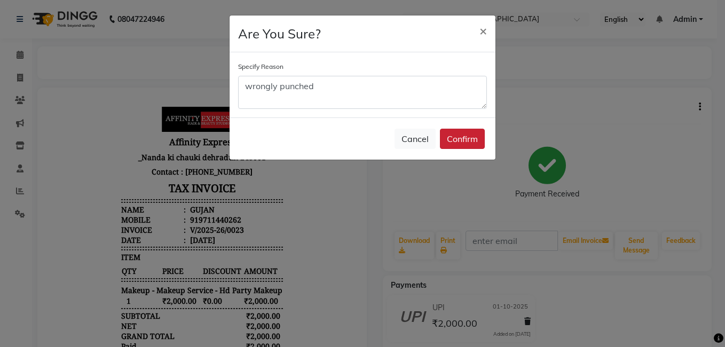
click at [461, 140] on button "Confirm" at bounding box center [462, 139] width 45 height 20
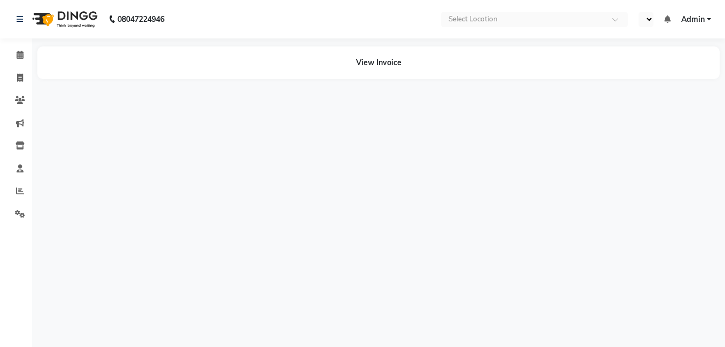
select select "en"
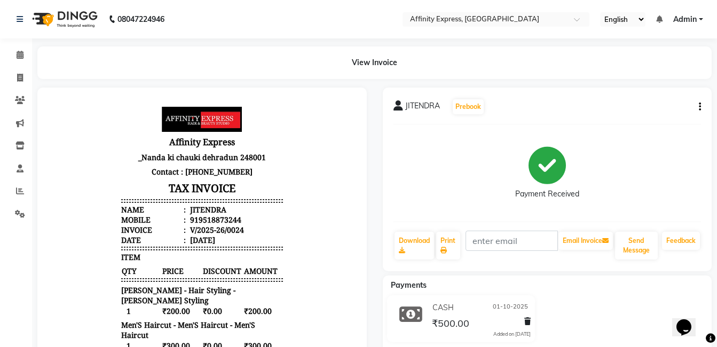
click at [700, 107] on icon "button" at bounding box center [700, 107] width 2 height 1
click at [672, 96] on div "Cancel Invoice" at bounding box center [656, 93] width 53 height 13
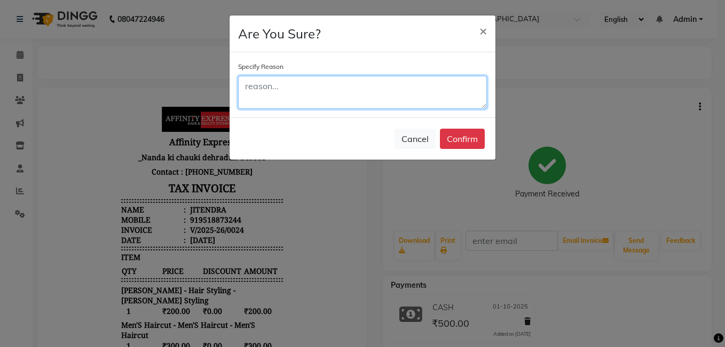
click at [311, 82] on textarea at bounding box center [362, 92] width 249 height 33
type textarea "wrongly punched"
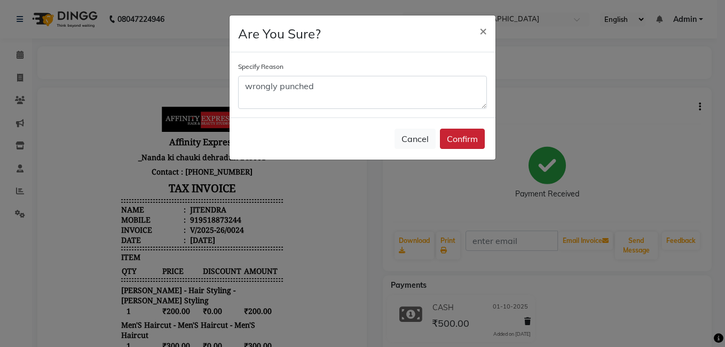
click at [453, 143] on button "Confirm" at bounding box center [462, 139] width 45 height 20
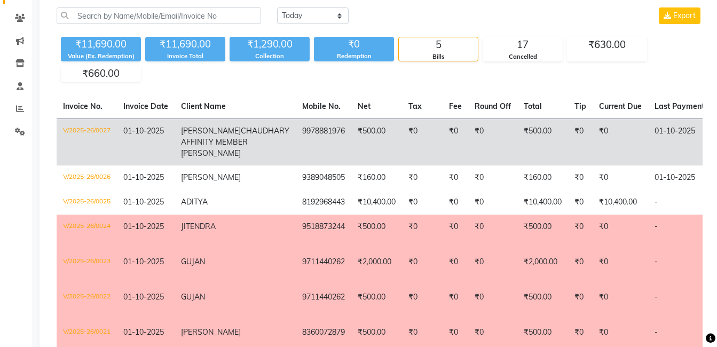
scroll to position [107, 0]
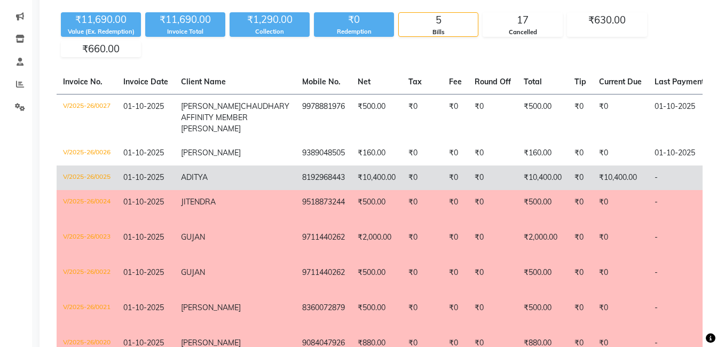
click at [351, 190] on td "₹10,400.00" at bounding box center [376, 178] width 51 height 25
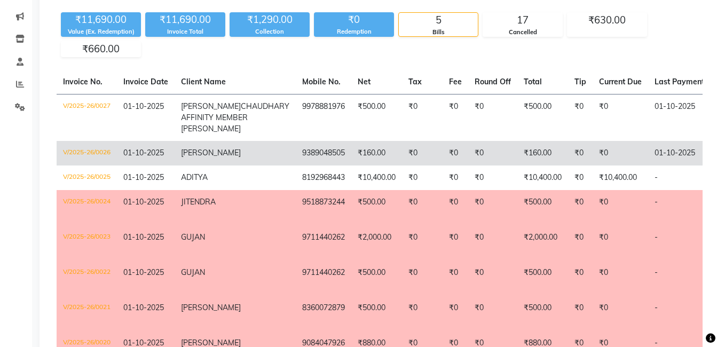
click at [200, 158] on span "[PERSON_NAME]" at bounding box center [211, 153] width 60 height 10
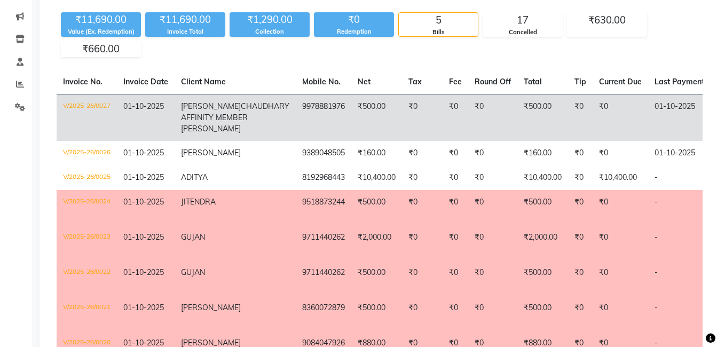
click at [296, 116] on td "9978881976" at bounding box center [324, 118] width 56 height 47
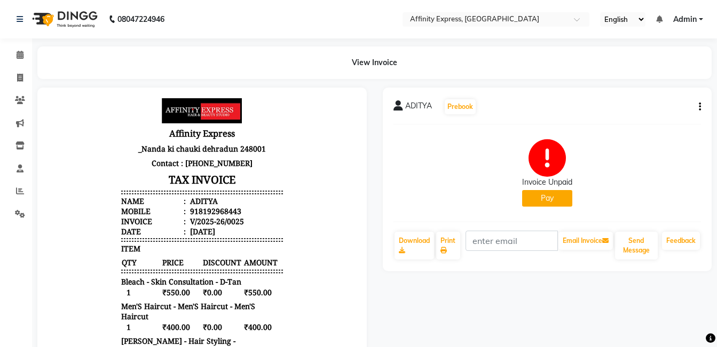
click at [701, 105] on div "ADITYA Prebook Invoice Unpaid Pay Download Print Email Invoice Send Message Fee…" at bounding box center [548, 180] width 330 height 184
click at [701, 107] on icon "button" at bounding box center [700, 107] width 2 height 1
click at [674, 97] on div "Cancel Invoice" at bounding box center [656, 93] width 53 height 13
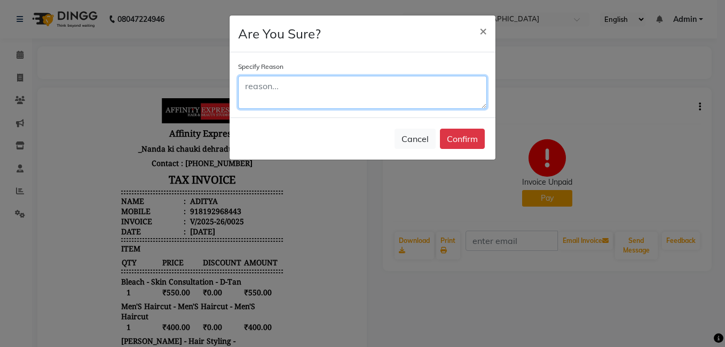
click at [292, 80] on textarea at bounding box center [362, 92] width 249 height 33
type textarea "wrong service punched"
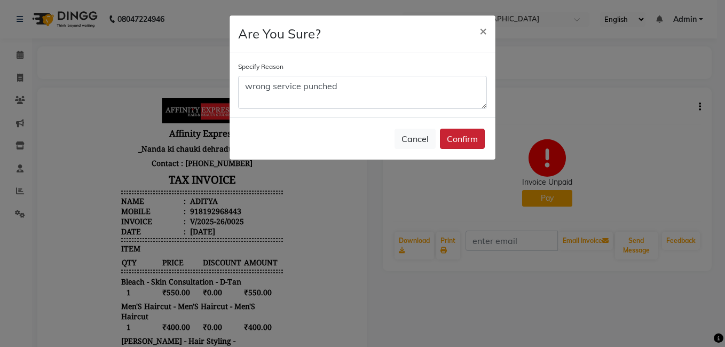
click at [446, 142] on button "Confirm" at bounding box center [462, 139] width 45 height 20
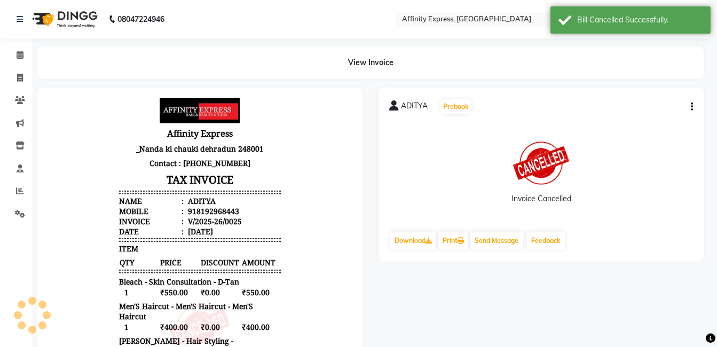
scroll to position [9, 0]
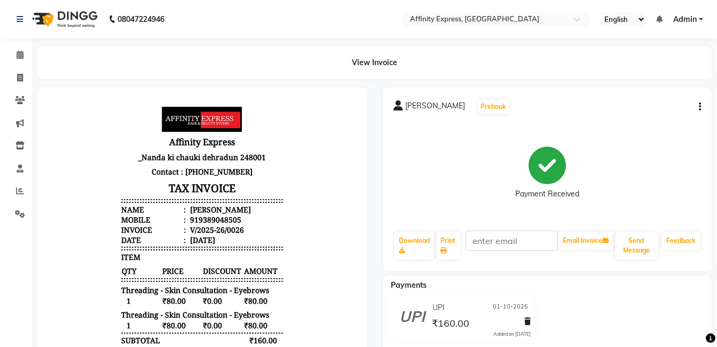
click at [701, 107] on icon "button" at bounding box center [700, 107] width 2 height 1
click at [672, 99] on div "Cancel Invoice" at bounding box center [656, 93] width 53 height 13
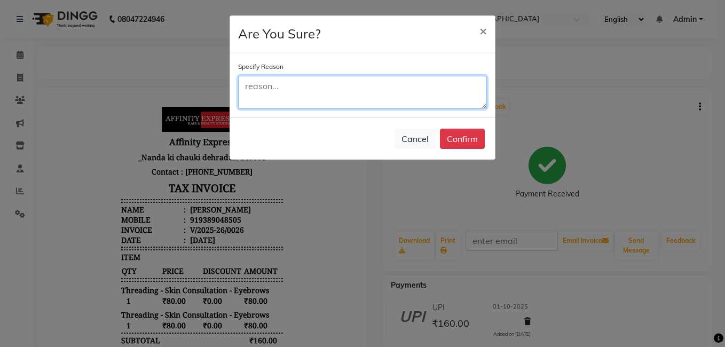
click at [339, 99] on textarea at bounding box center [362, 92] width 249 height 33
type textarea "wrong bill puched"
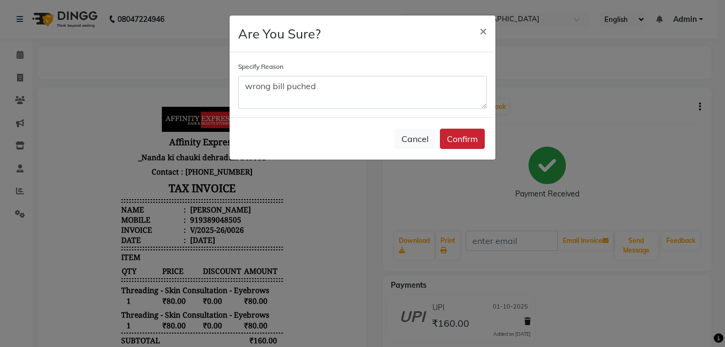
click at [450, 134] on button "Confirm" at bounding box center [462, 139] width 45 height 20
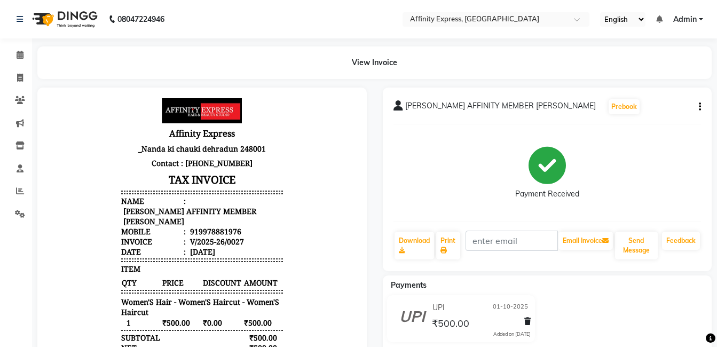
click at [702, 108] on div "[PERSON_NAME] AFFINITY MEMBER BARBIE Prebook Payment Received Download Print Em…" at bounding box center [548, 180] width 330 height 184
click at [697, 107] on button "button" at bounding box center [698, 106] width 6 height 11
click at [679, 98] on div "Cancel Invoice" at bounding box center [656, 93] width 53 height 13
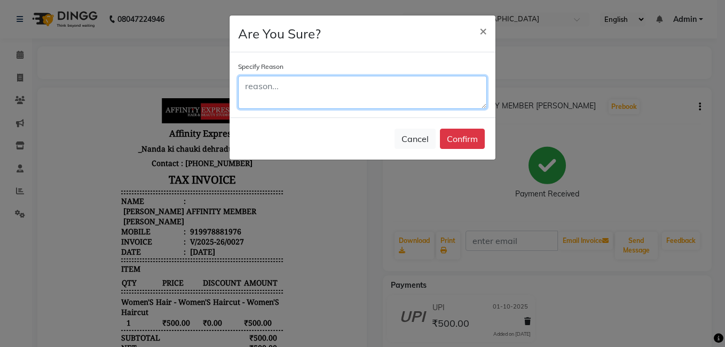
click at [317, 98] on textarea at bounding box center [362, 92] width 249 height 33
type textarea "test bill"
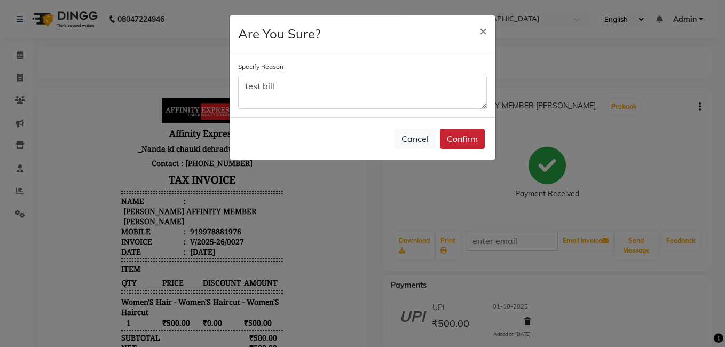
click at [456, 143] on button "Confirm" at bounding box center [462, 139] width 45 height 20
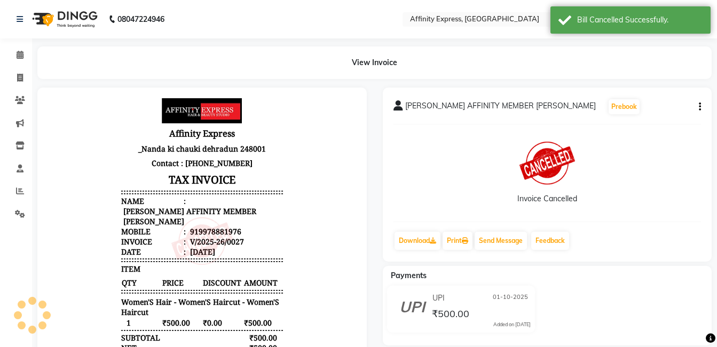
scroll to position [9, 0]
